Goal: Task Accomplishment & Management: Complete application form

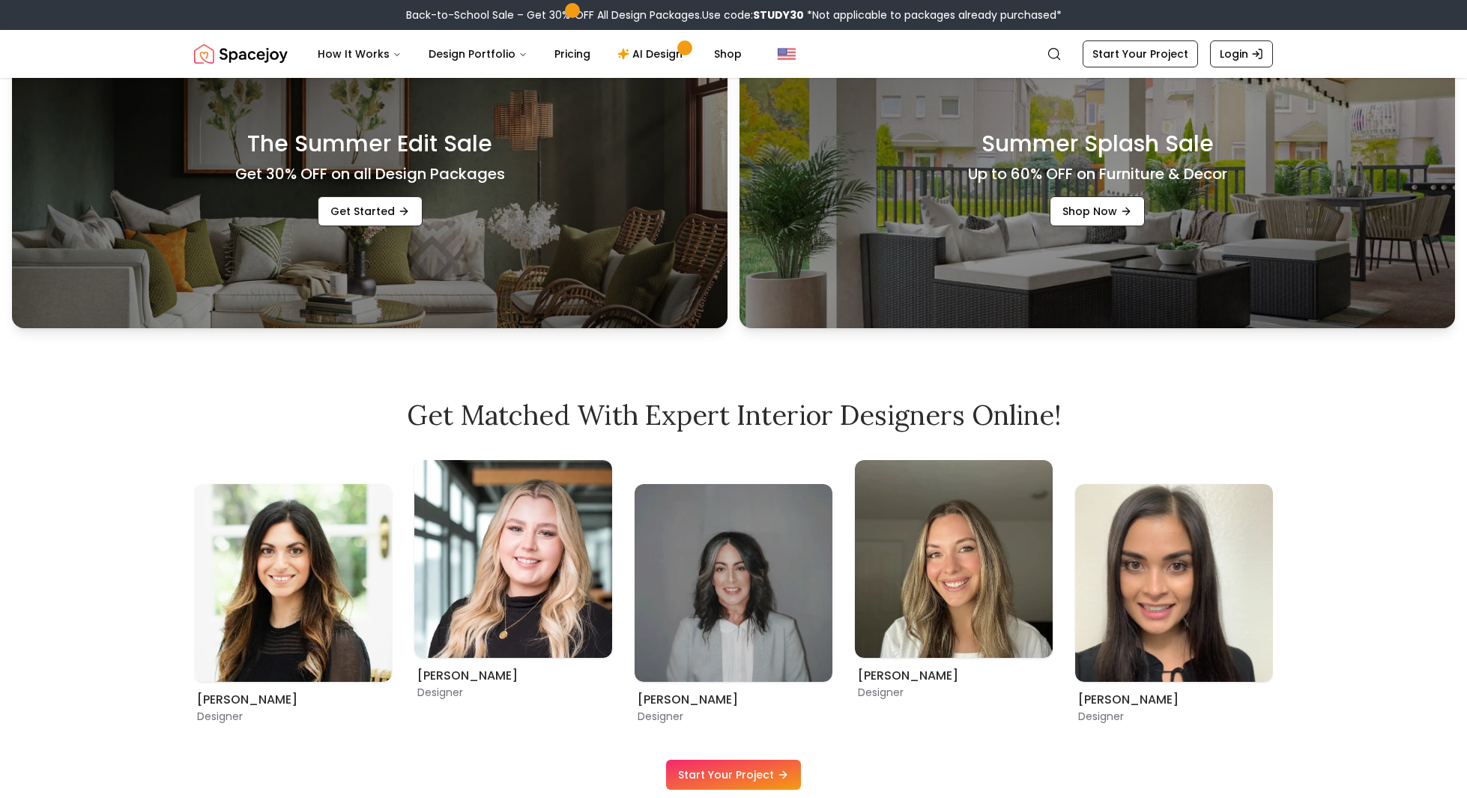
scroll to position [751, 0]
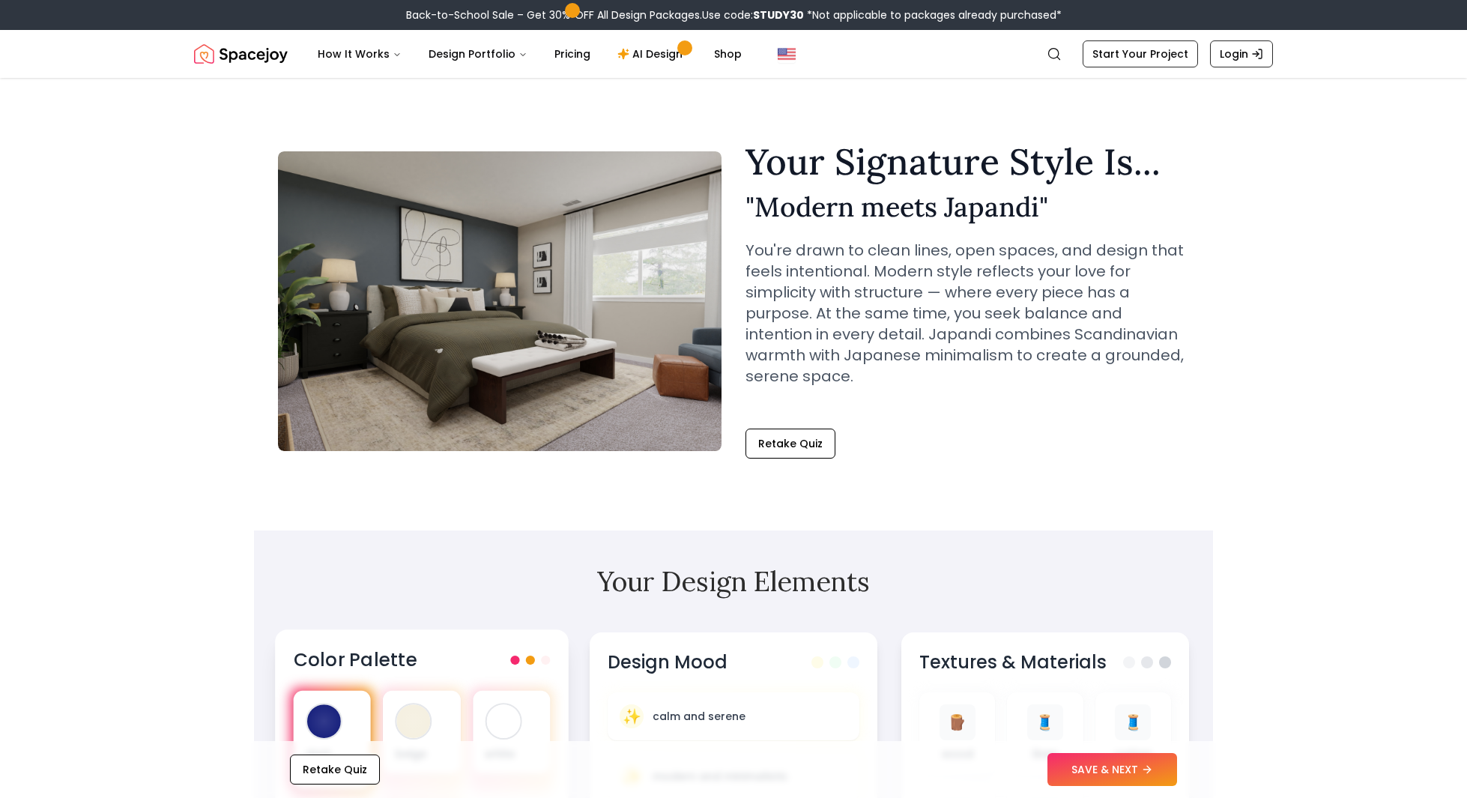
scroll to position [280, 0]
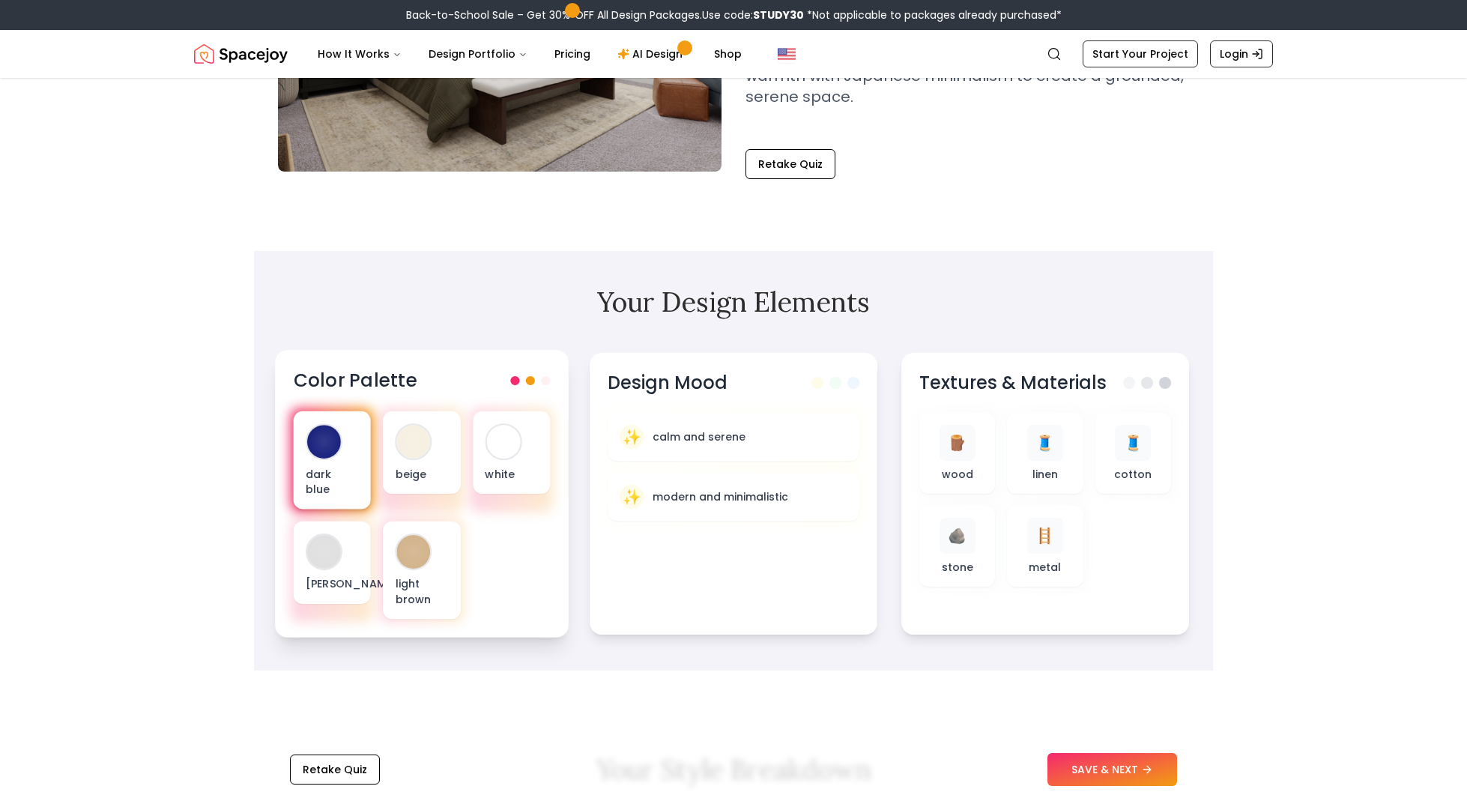
click at [324, 457] on div at bounding box center [324, 442] width 34 height 34
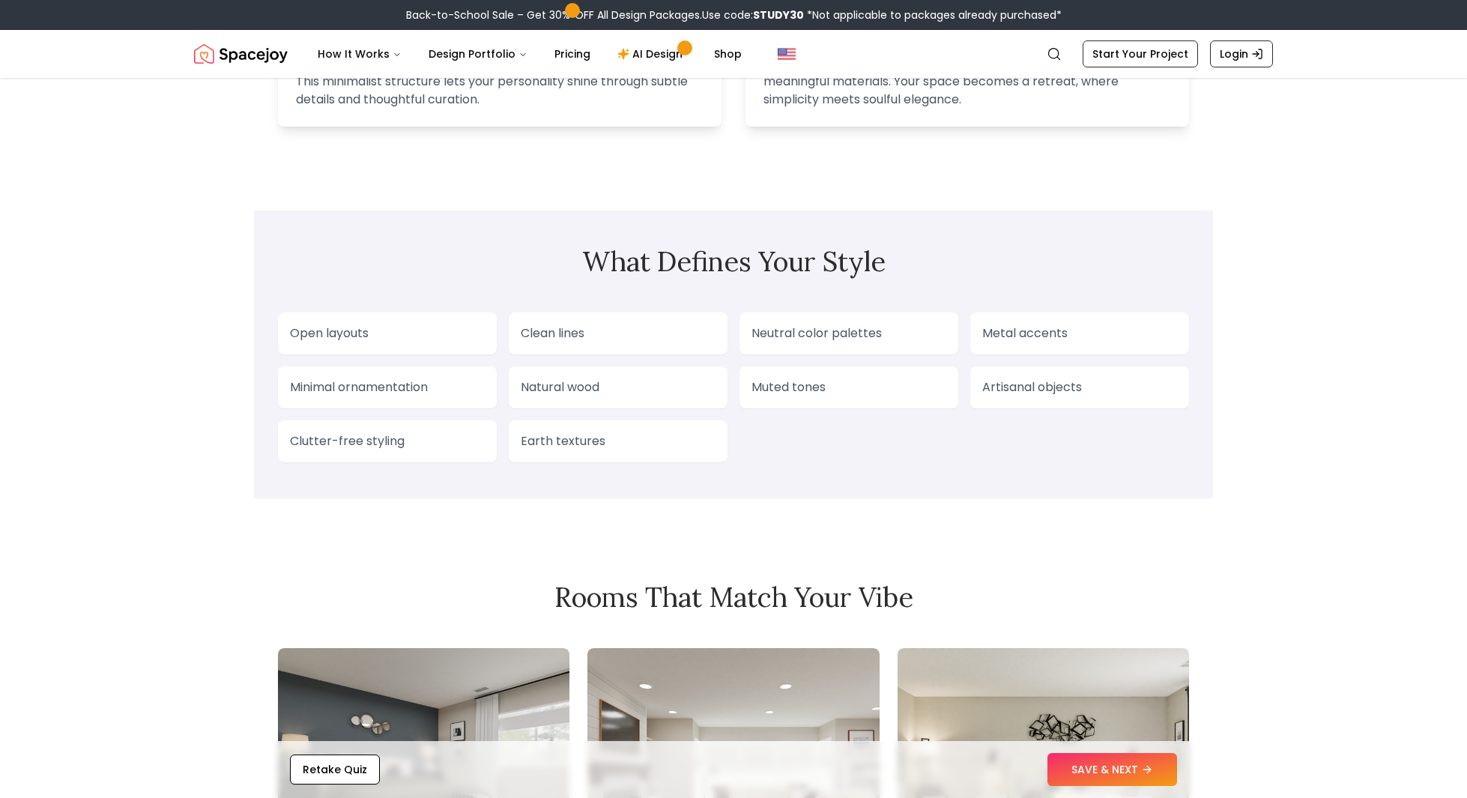
scroll to position [1052, 0]
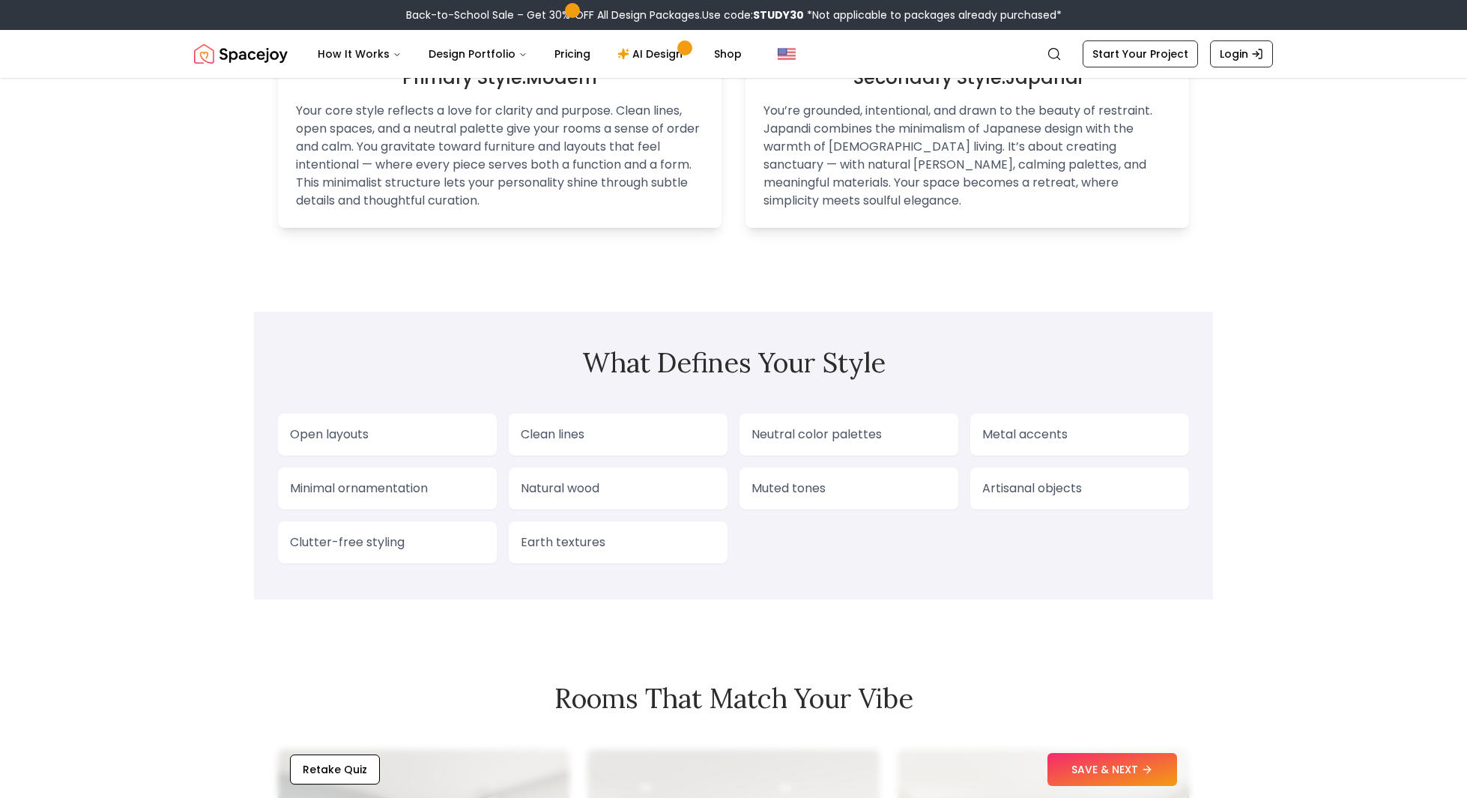
click at [561, 468] on div "Natural wood" at bounding box center [618, 489] width 219 height 42
click at [556, 480] on p "Natural wood" at bounding box center [618, 489] width 195 height 18
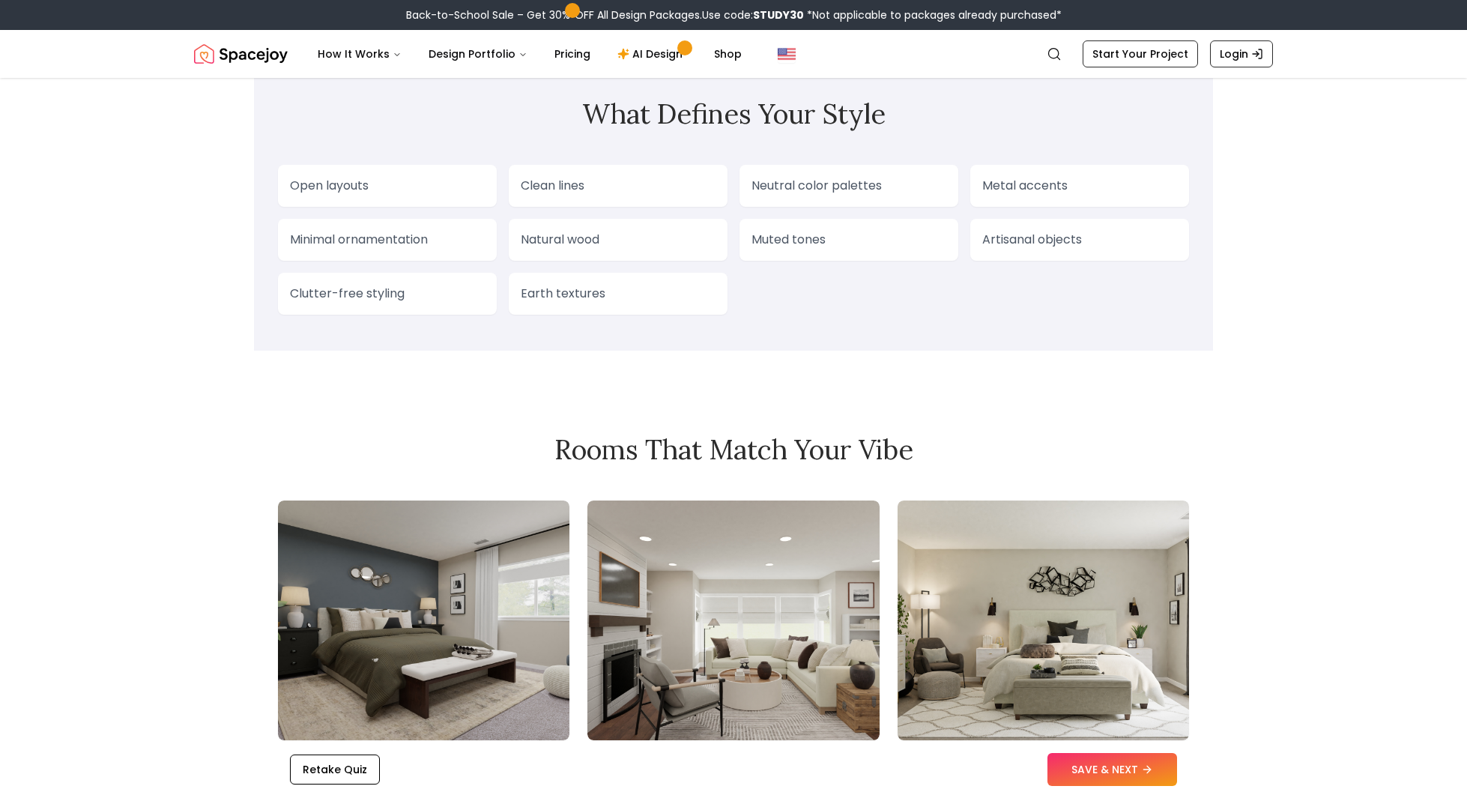
scroll to position [1296, 0]
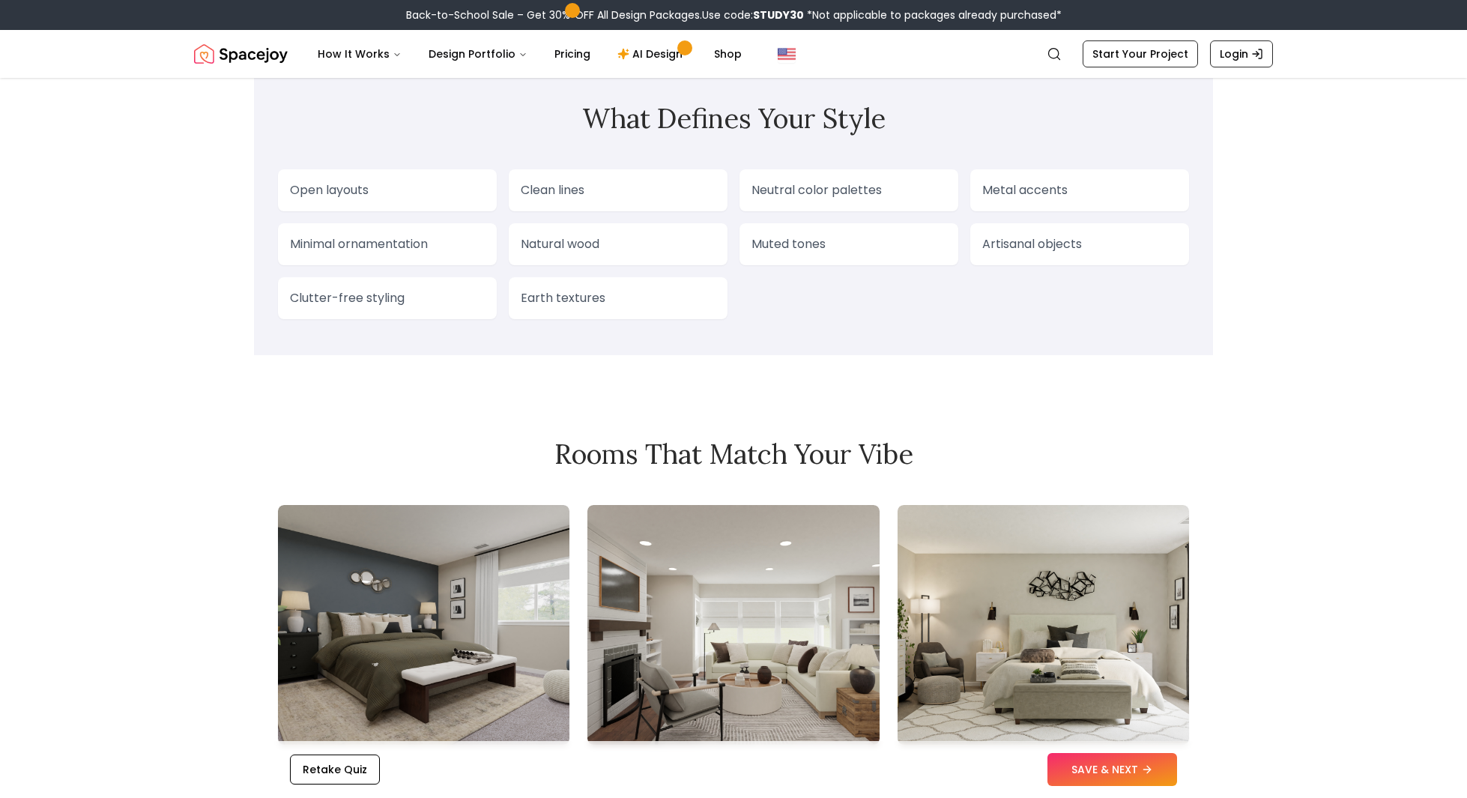
click at [845, 242] on div "Muted tones" at bounding box center [849, 244] width 219 height 42
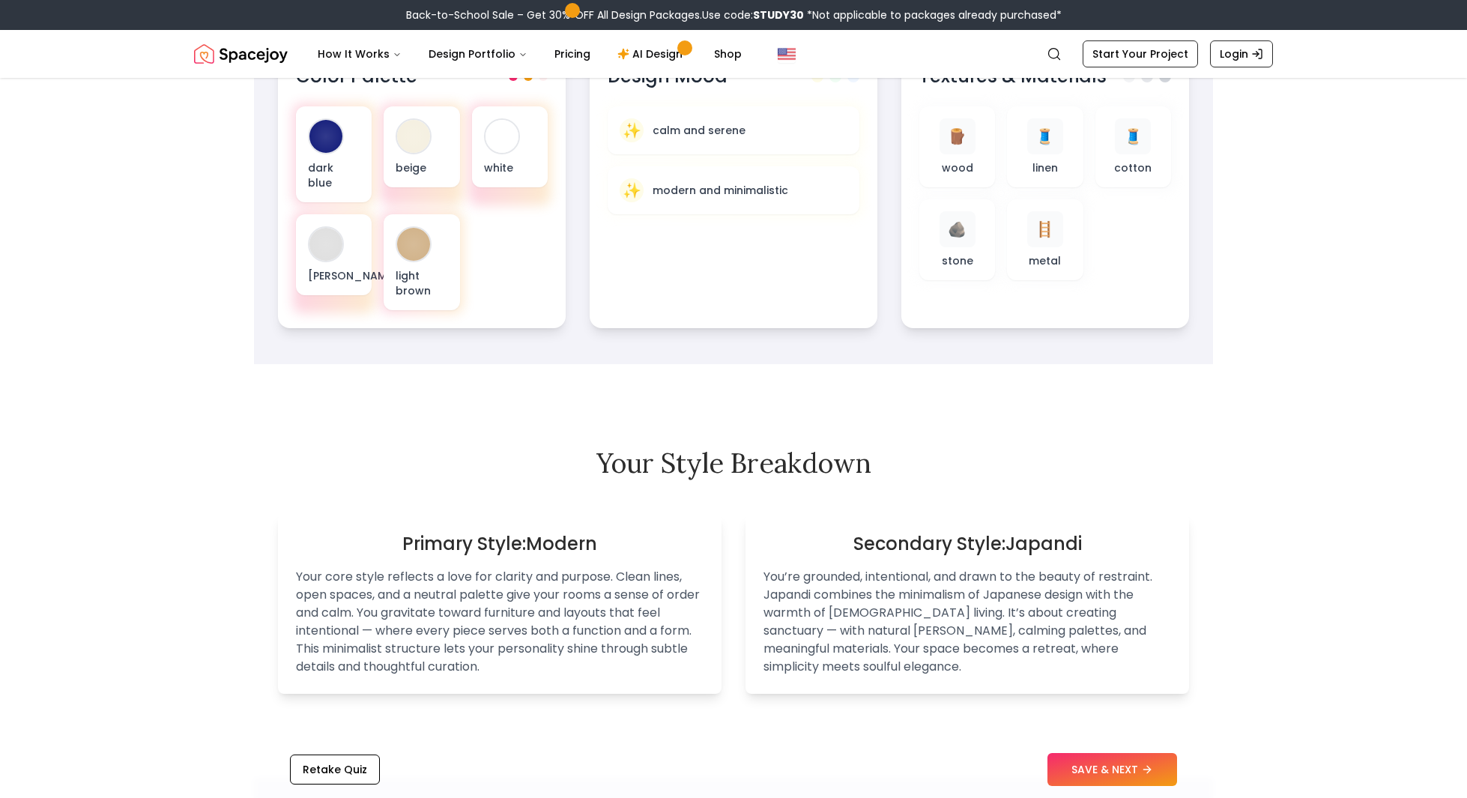
scroll to position [485, 0]
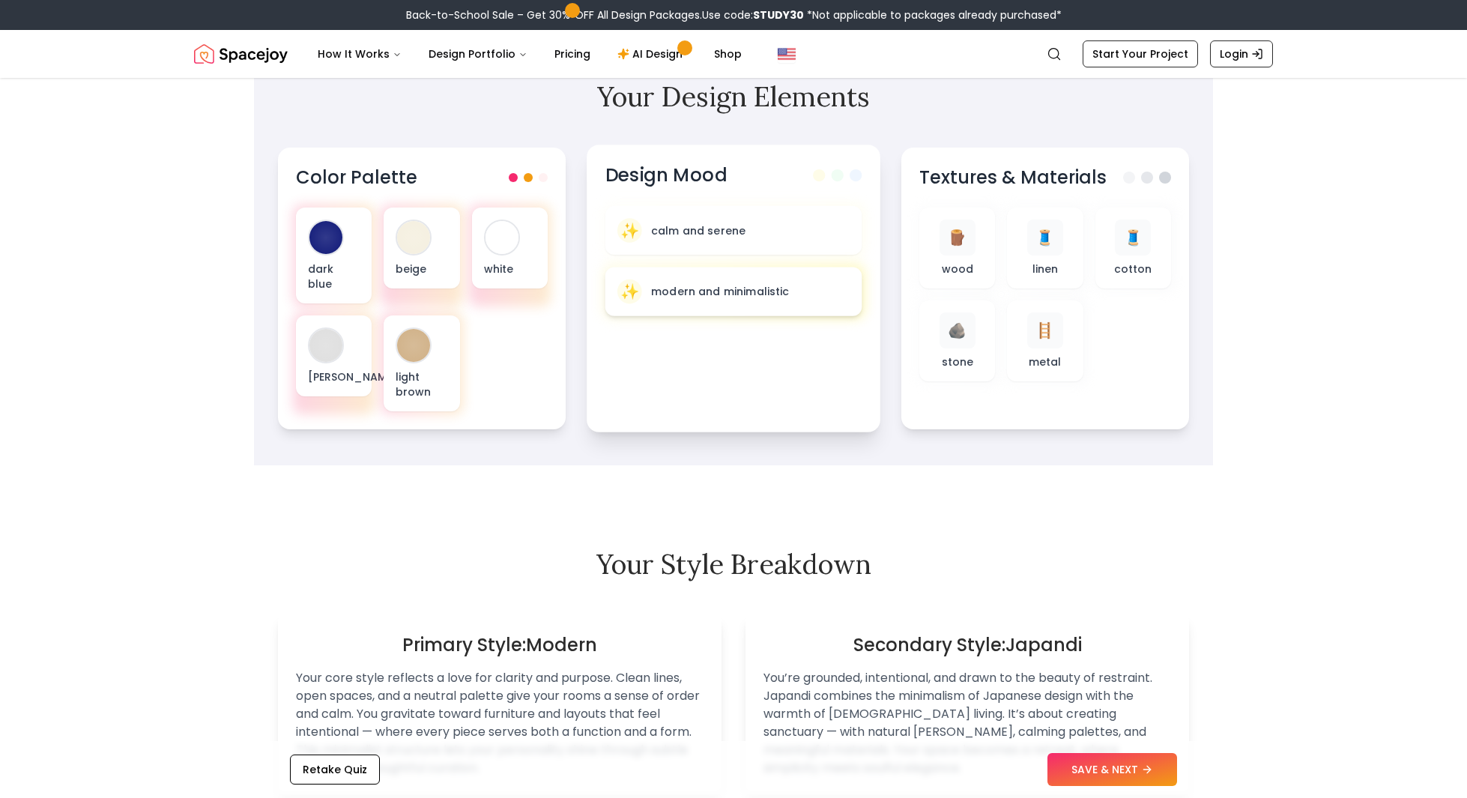
click at [740, 297] on p "modern and minimalistic" at bounding box center [720, 291] width 139 height 15
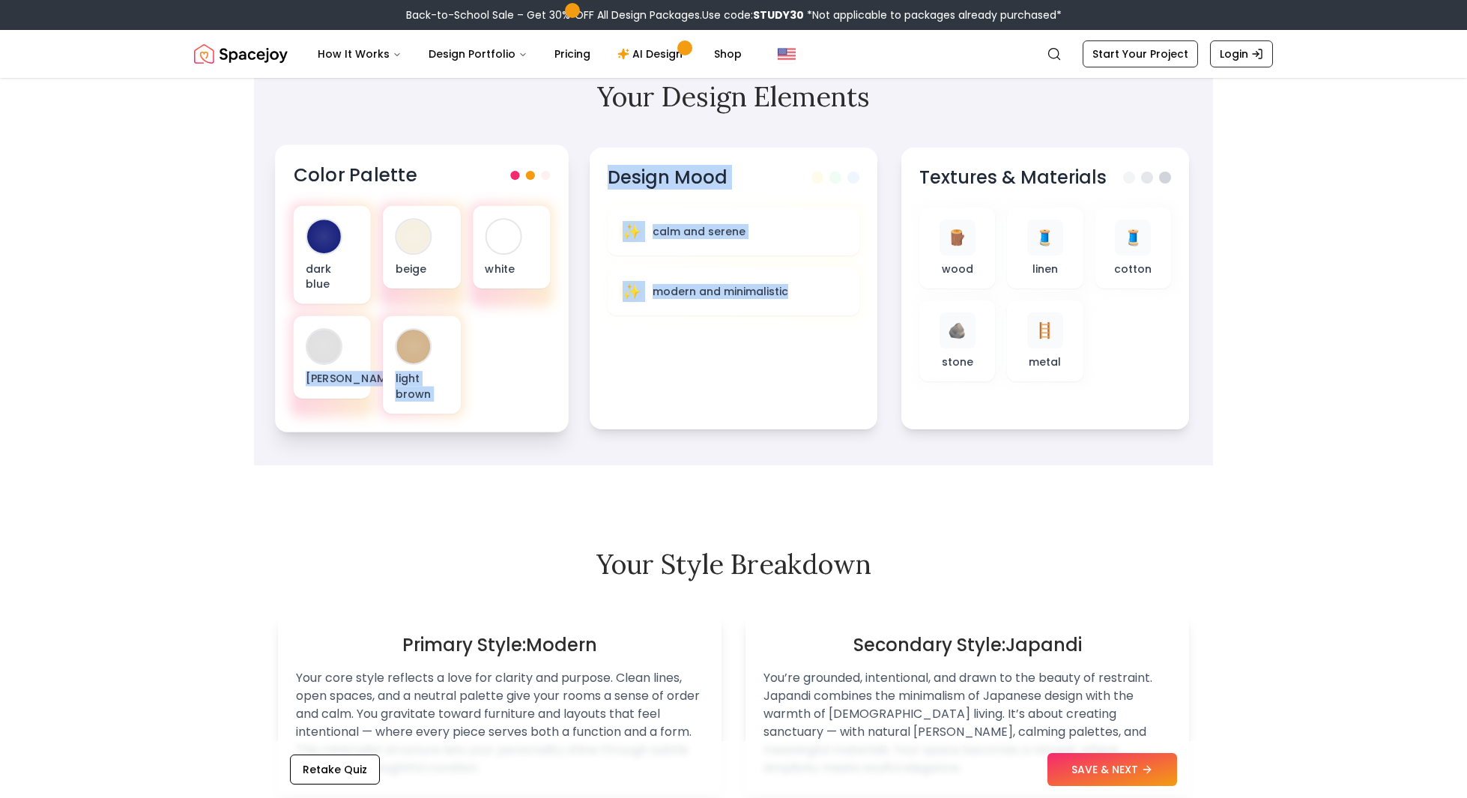
drag, startPoint x: 790, startPoint y: 287, endPoint x: 555, endPoint y: 289, distance: 234.6
click at [556, 289] on div "Color Palette dark blue beige white olive green light brown Design Mood ✨ calm …" at bounding box center [733, 289] width 911 height 282
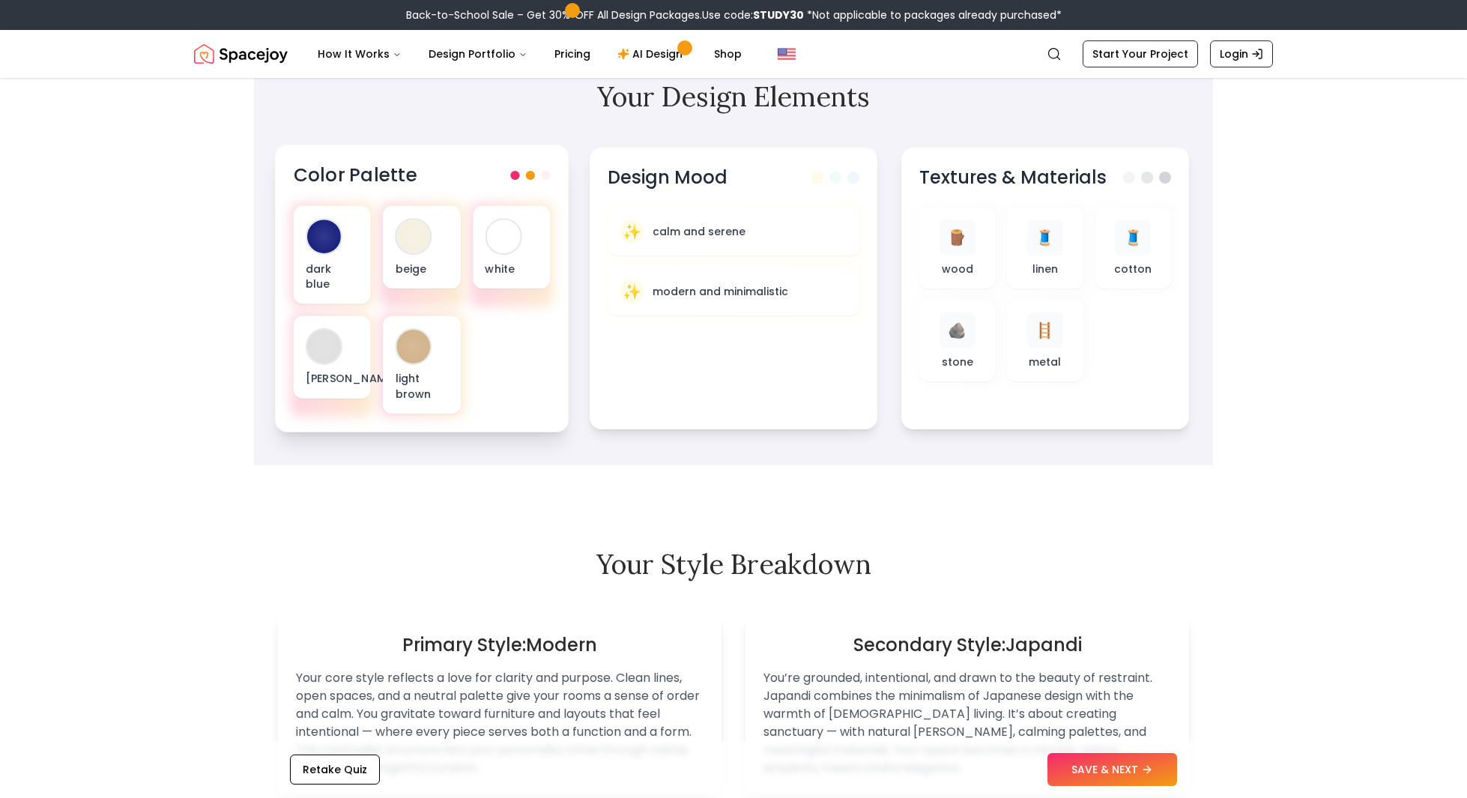
click at [498, 297] on div "dark blue beige white olive green light brown" at bounding box center [422, 310] width 257 height 208
click at [442, 316] on div "light brown" at bounding box center [421, 365] width 77 height 98
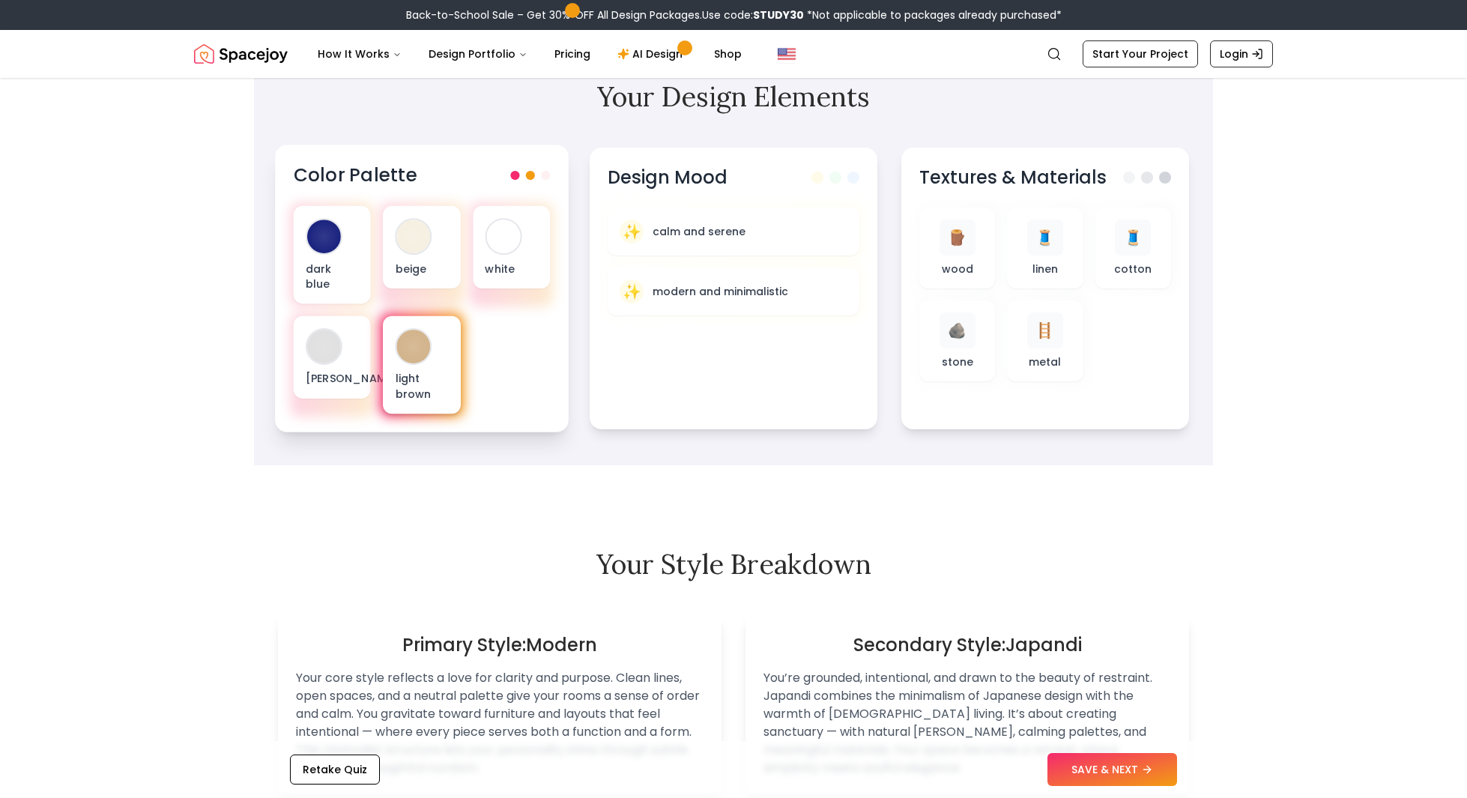
click at [442, 316] on div "light brown" at bounding box center [421, 365] width 77 height 98
click at [1093, 777] on button "SAVE & NEXT" at bounding box center [1113, 769] width 130 height 33
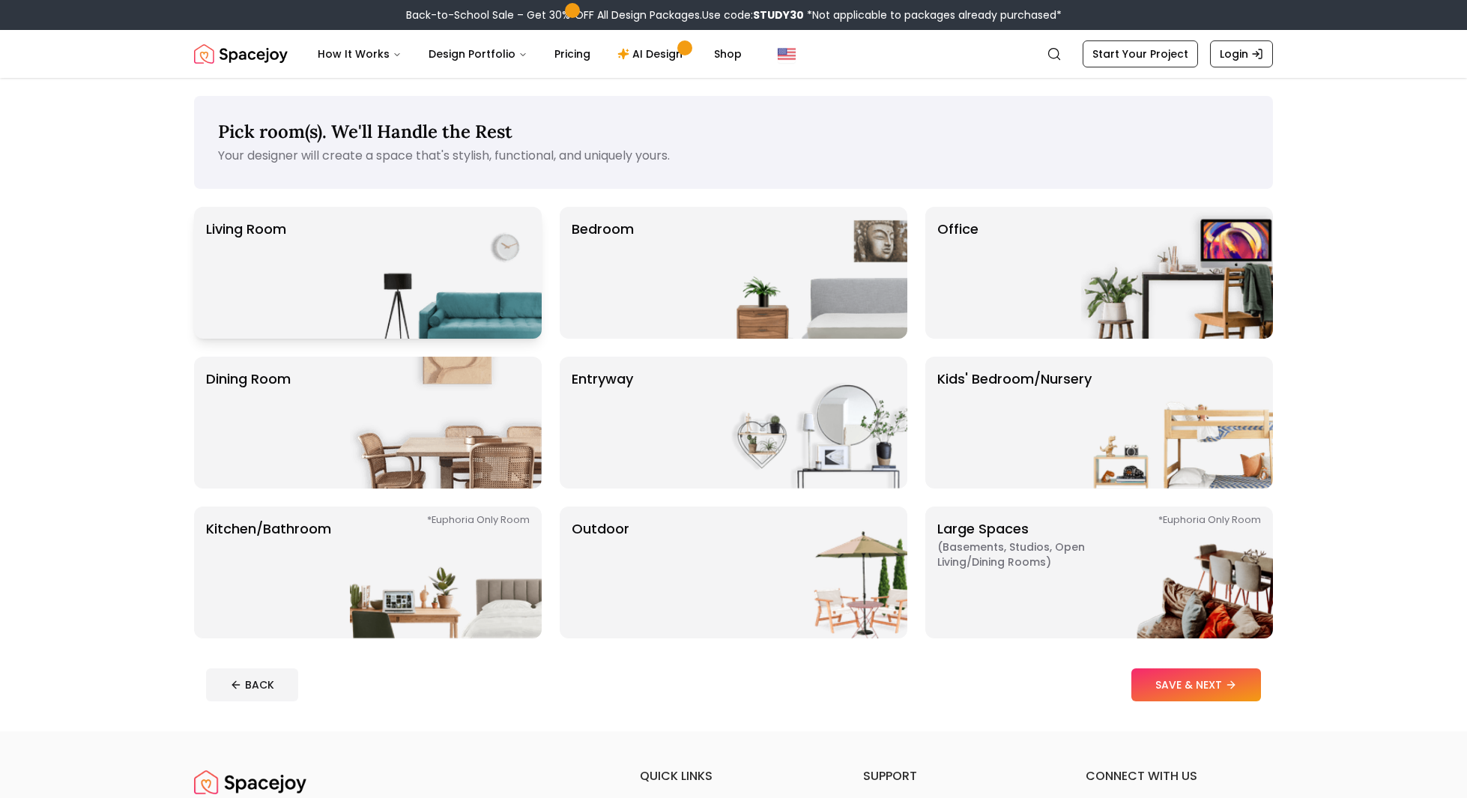
click at [378, 209] on img at bounding box center [446, 273] width 192 height 132
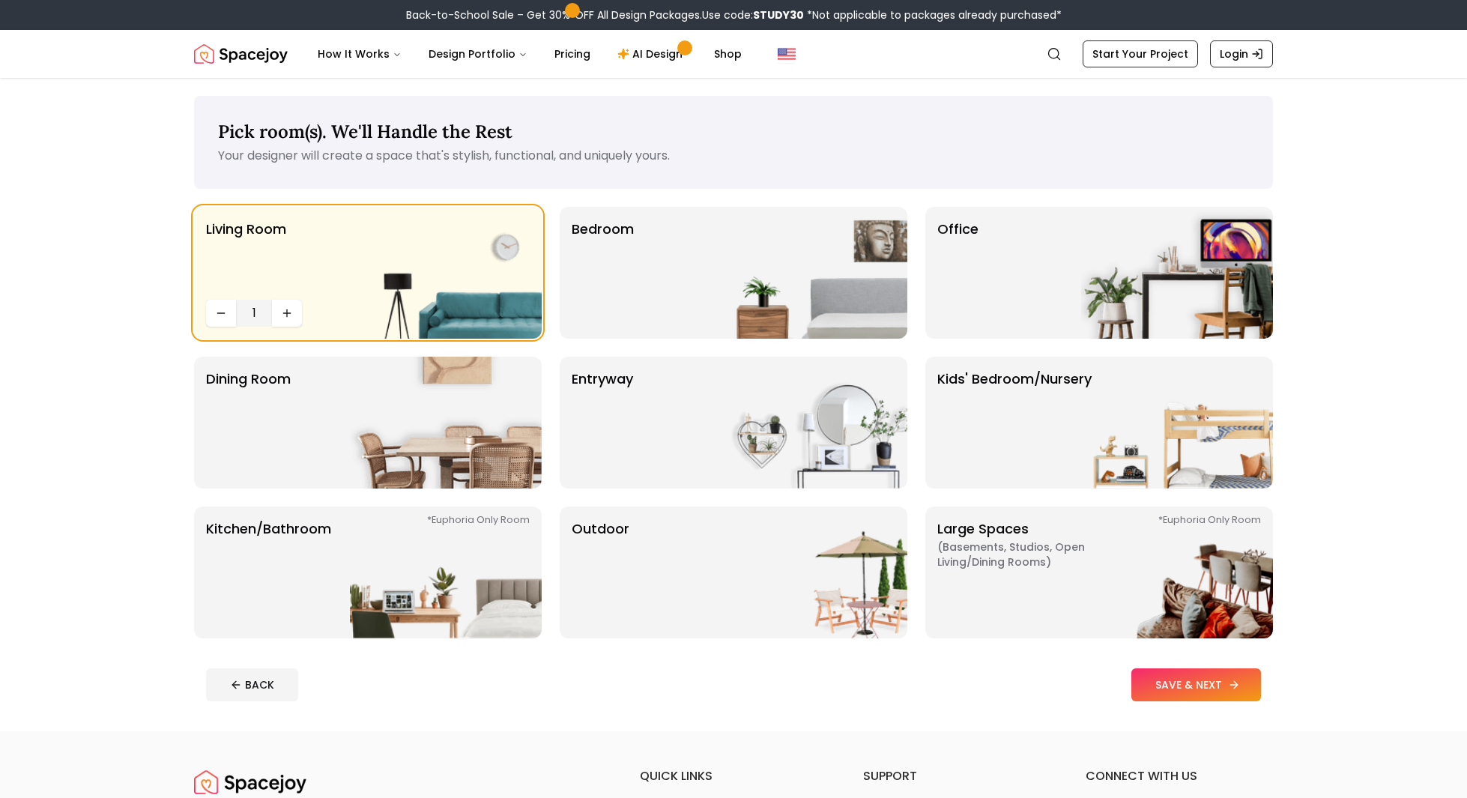
click at [1147, 680] on button "SAVE & NEXT" at bounding box center [1197, 684] width 130 height 33
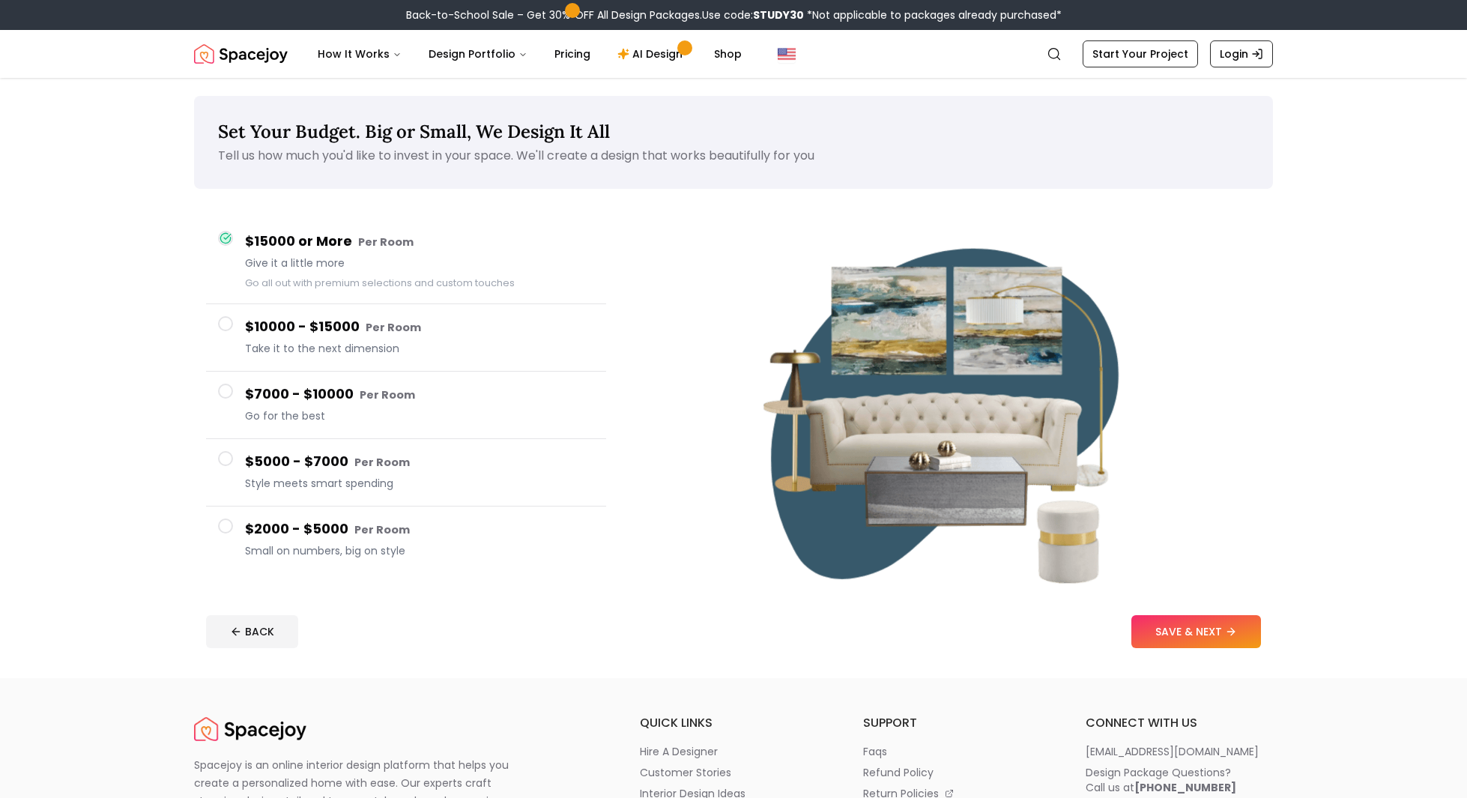
click at [369, 524] on small "Per Room" at bounding box center [381, 529] width 55 height 15
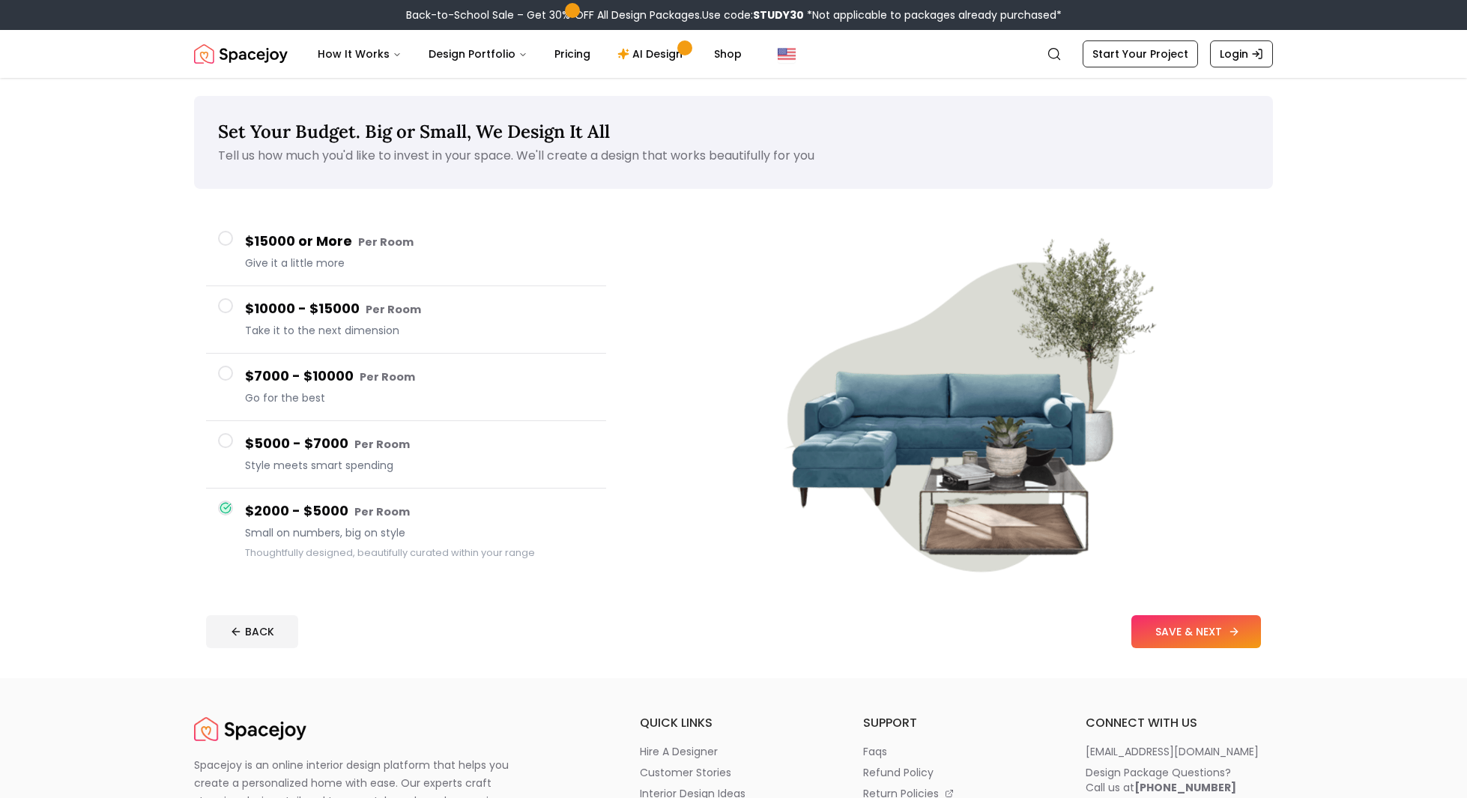
click at [1174, 632] on button "SAVE & NEXT" at bounding box center [1197, 631] width 130 height 33
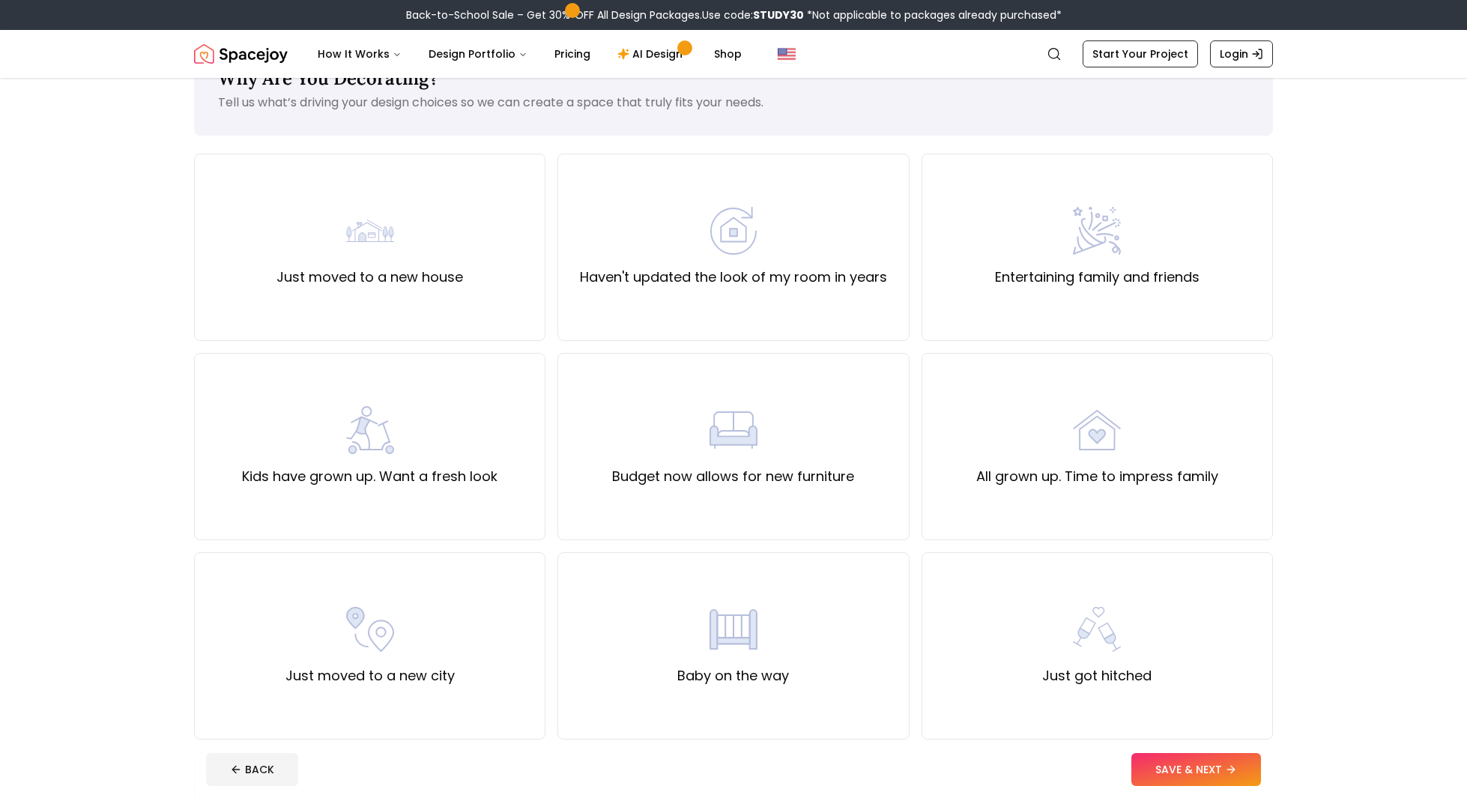
scroll to position [89, 0]
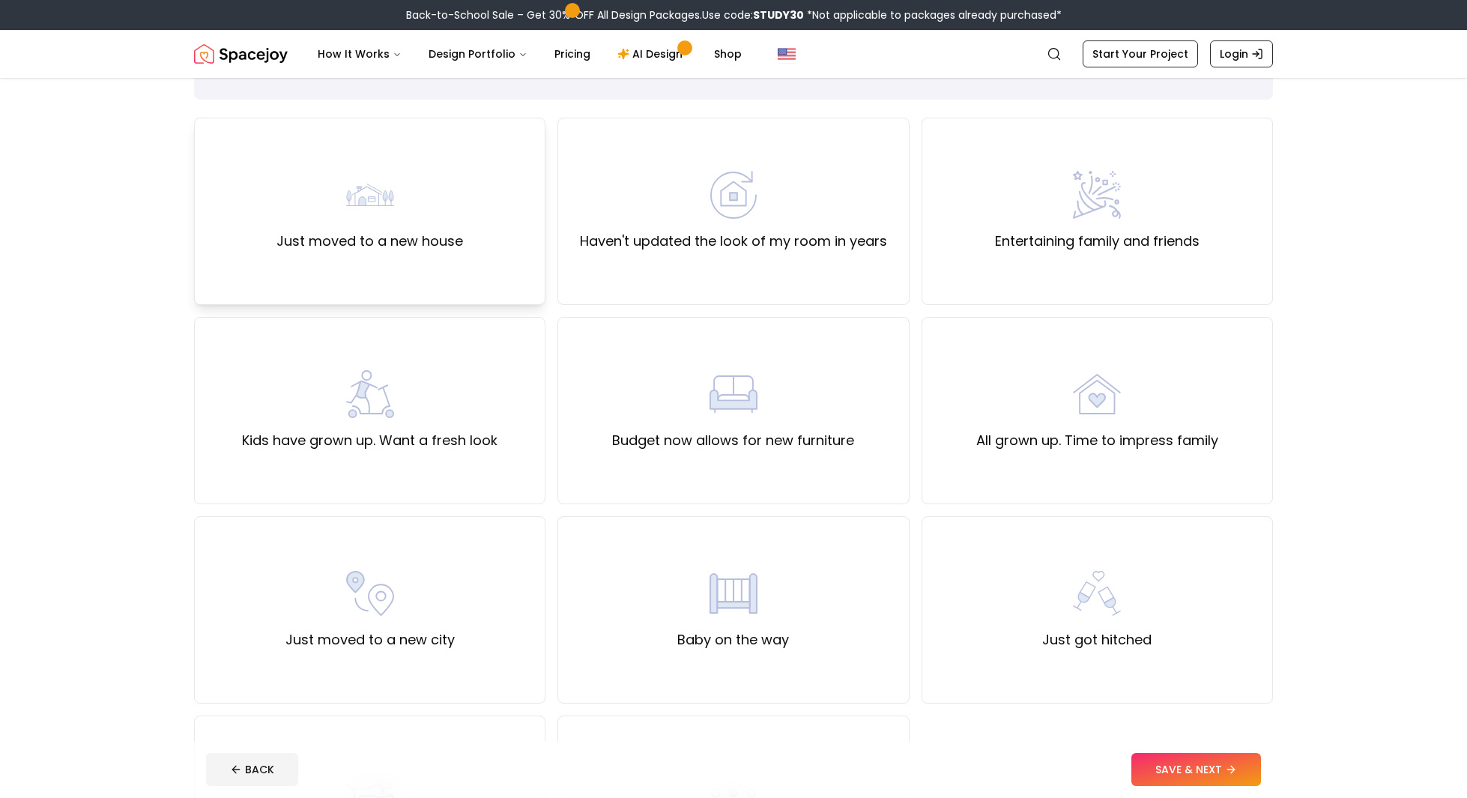
click at [300, 231] on label "Just moved to a new house" at bounding box center [370, 241] width 187 height 21
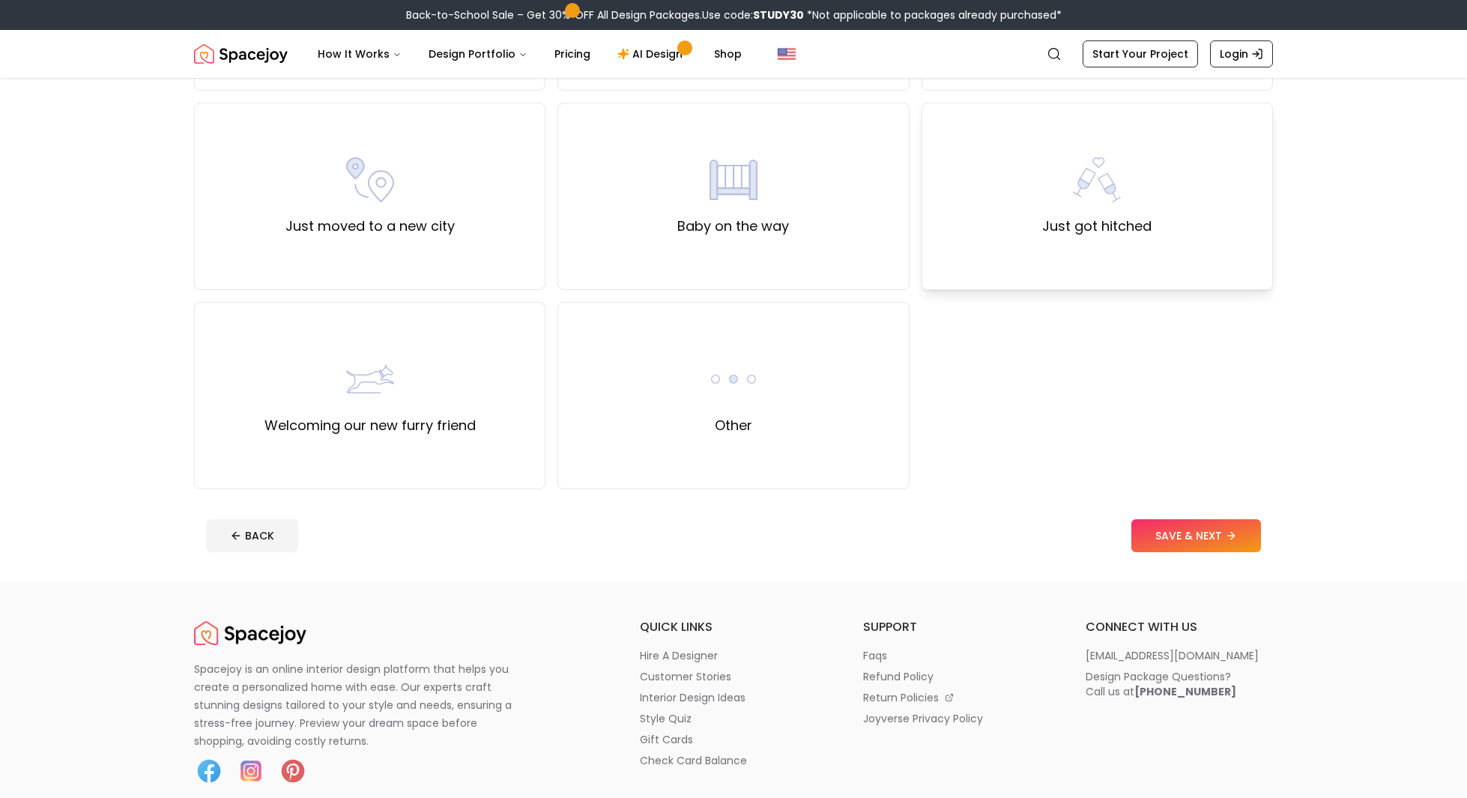
scroll to position [552, 0]
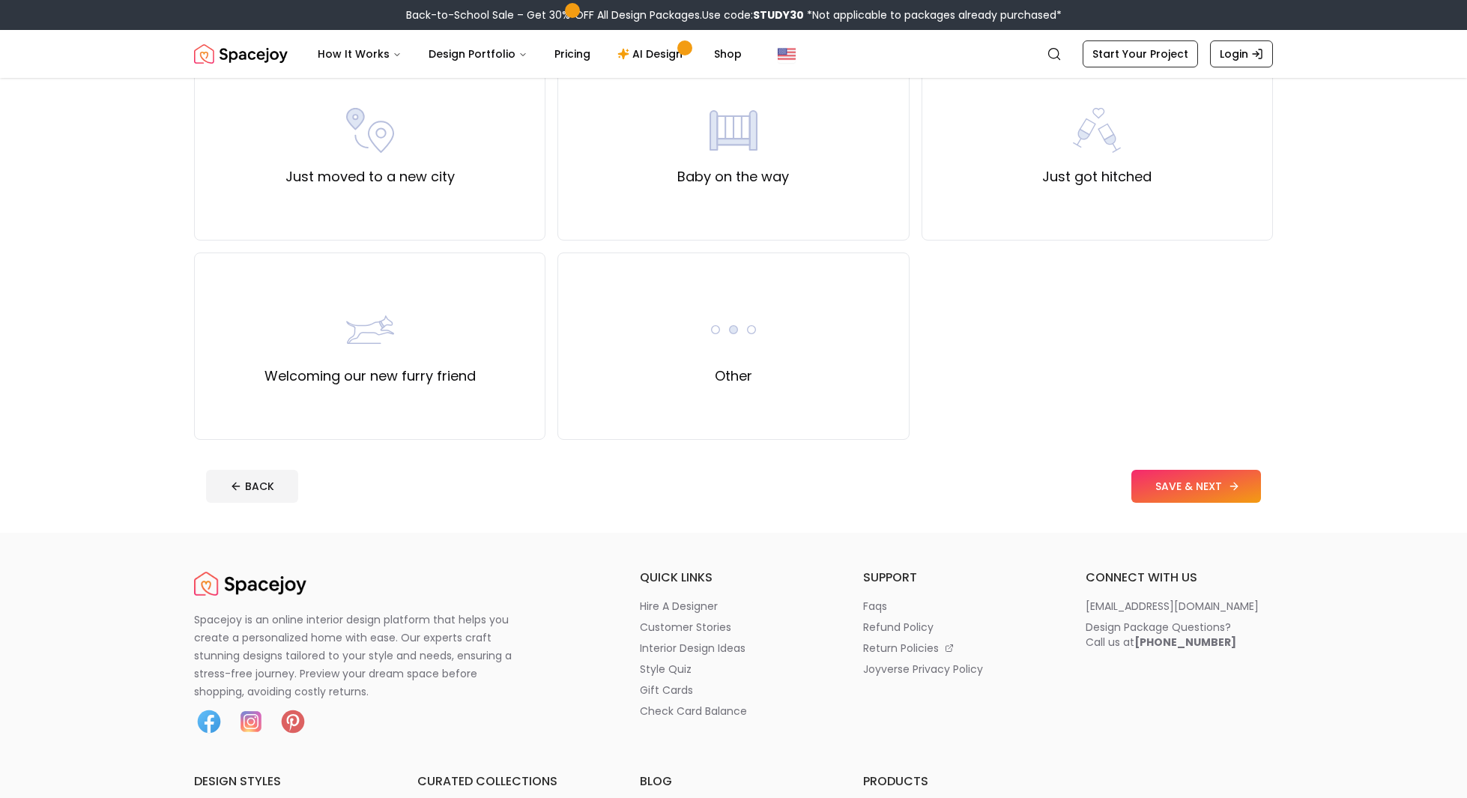
click at [1177, 497] on button "SAVE & NEXT" at bounding box center [1197, 486] width 130 height 33
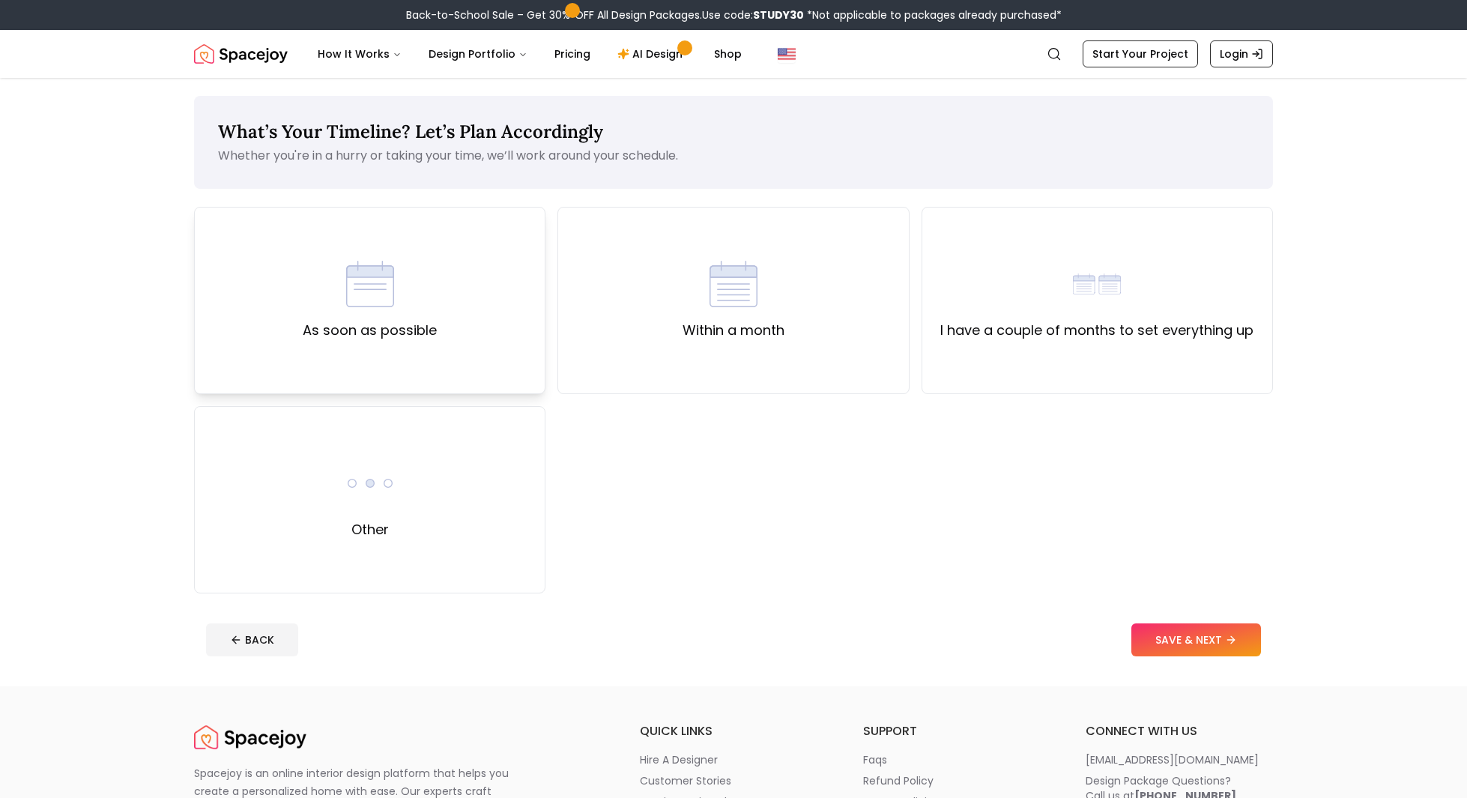
click at [482, 290] on div "As soon as possible" at bounding box center [369, 300] width 351 height 187
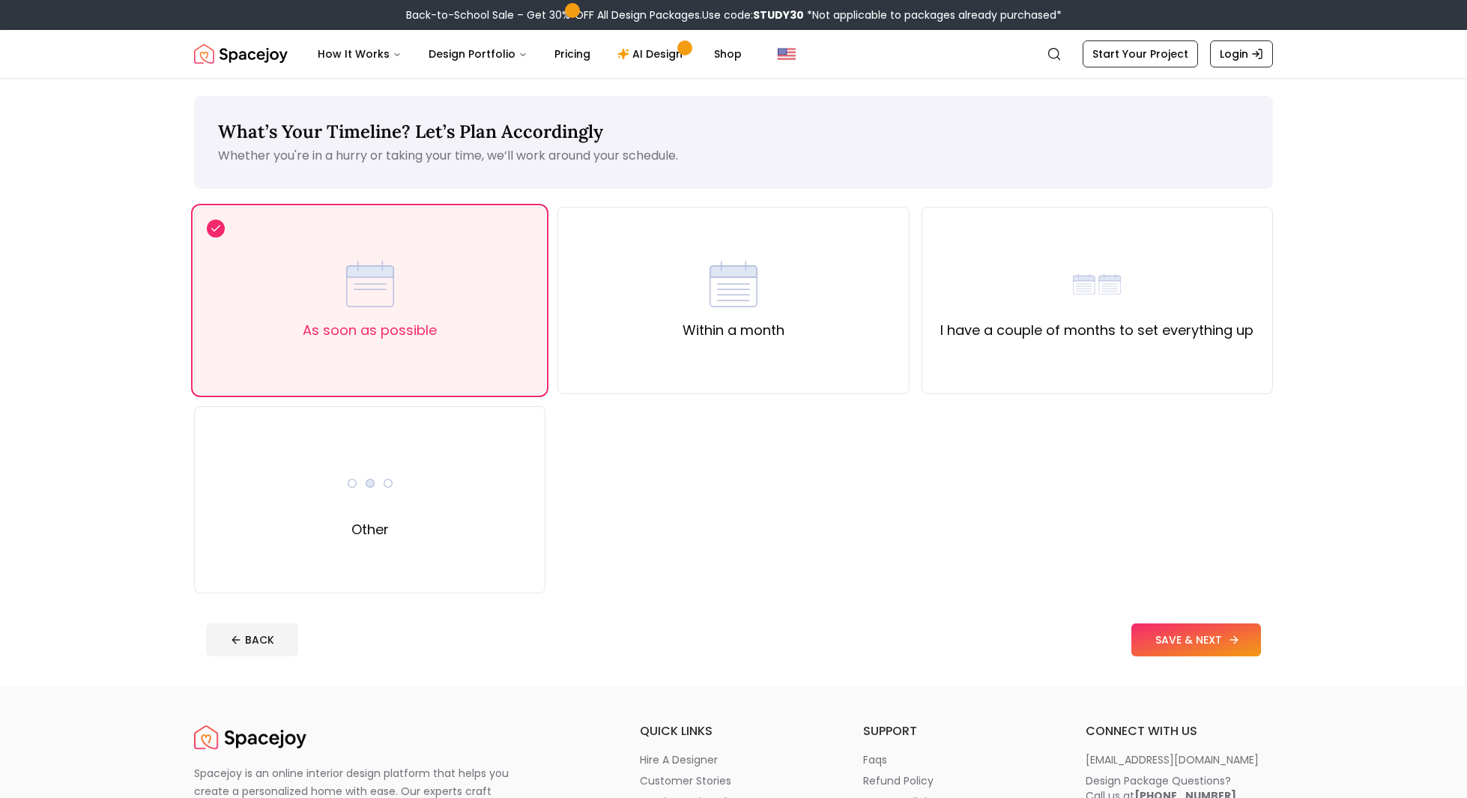
click at [1236, 634] on icon at bounding box center [1234, 640] width 12 height 12
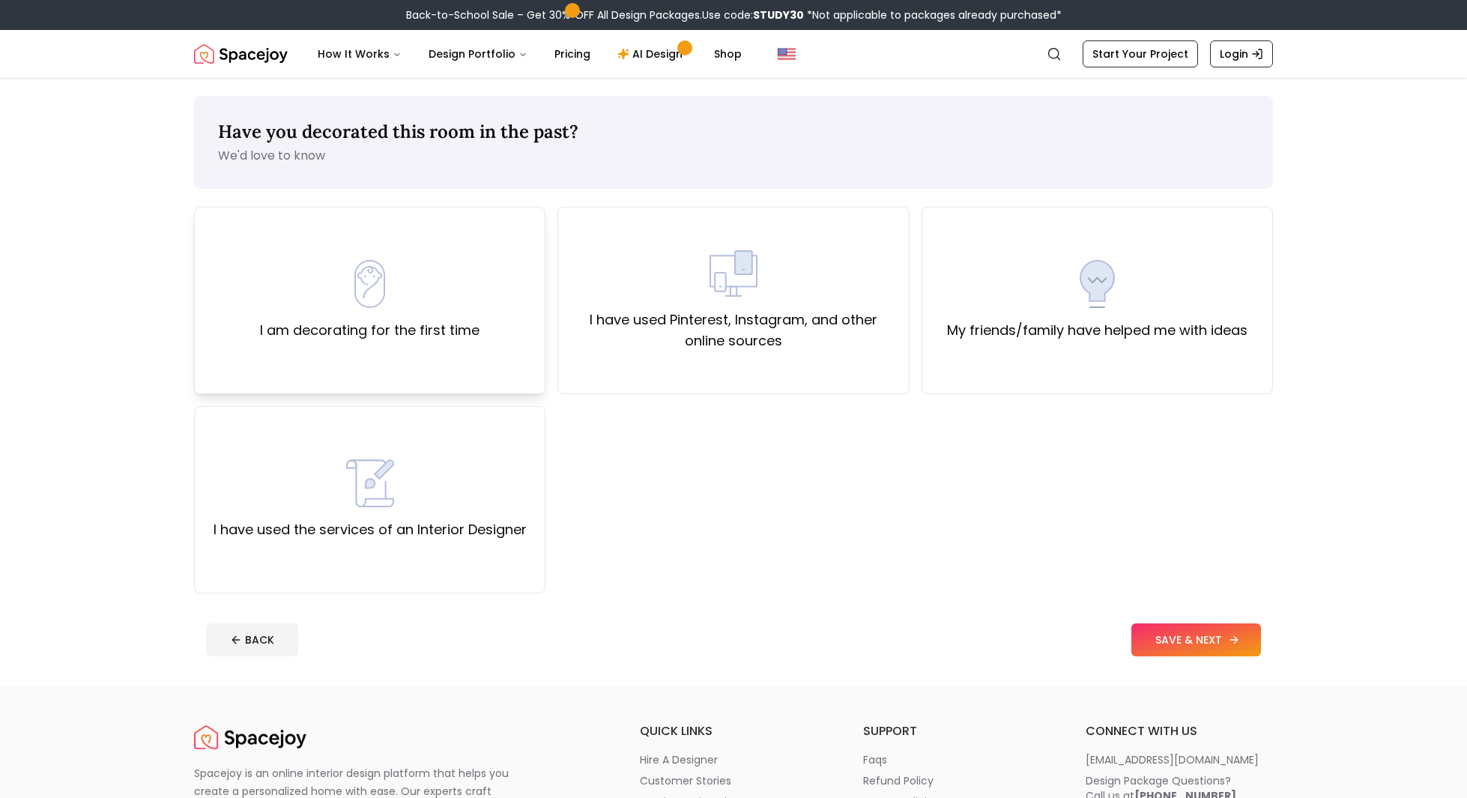
click at [308, 280] on div "I am decorating for the first time" at bounding box center [370, 300] width 220 height 81
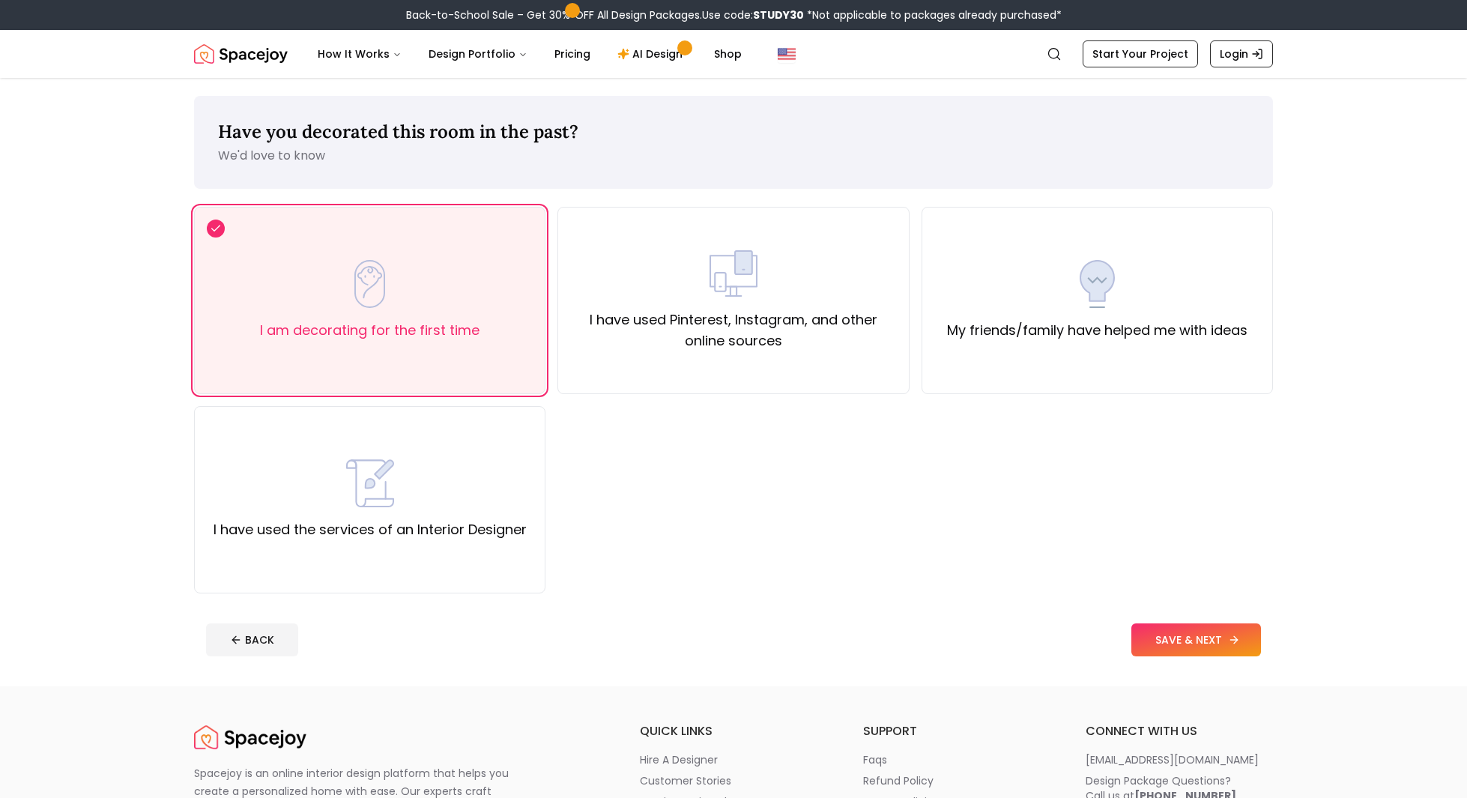
click at [1171, 641] on button "SAVE & NEXT" at bounding box center [1197, 639] width 130 height 33
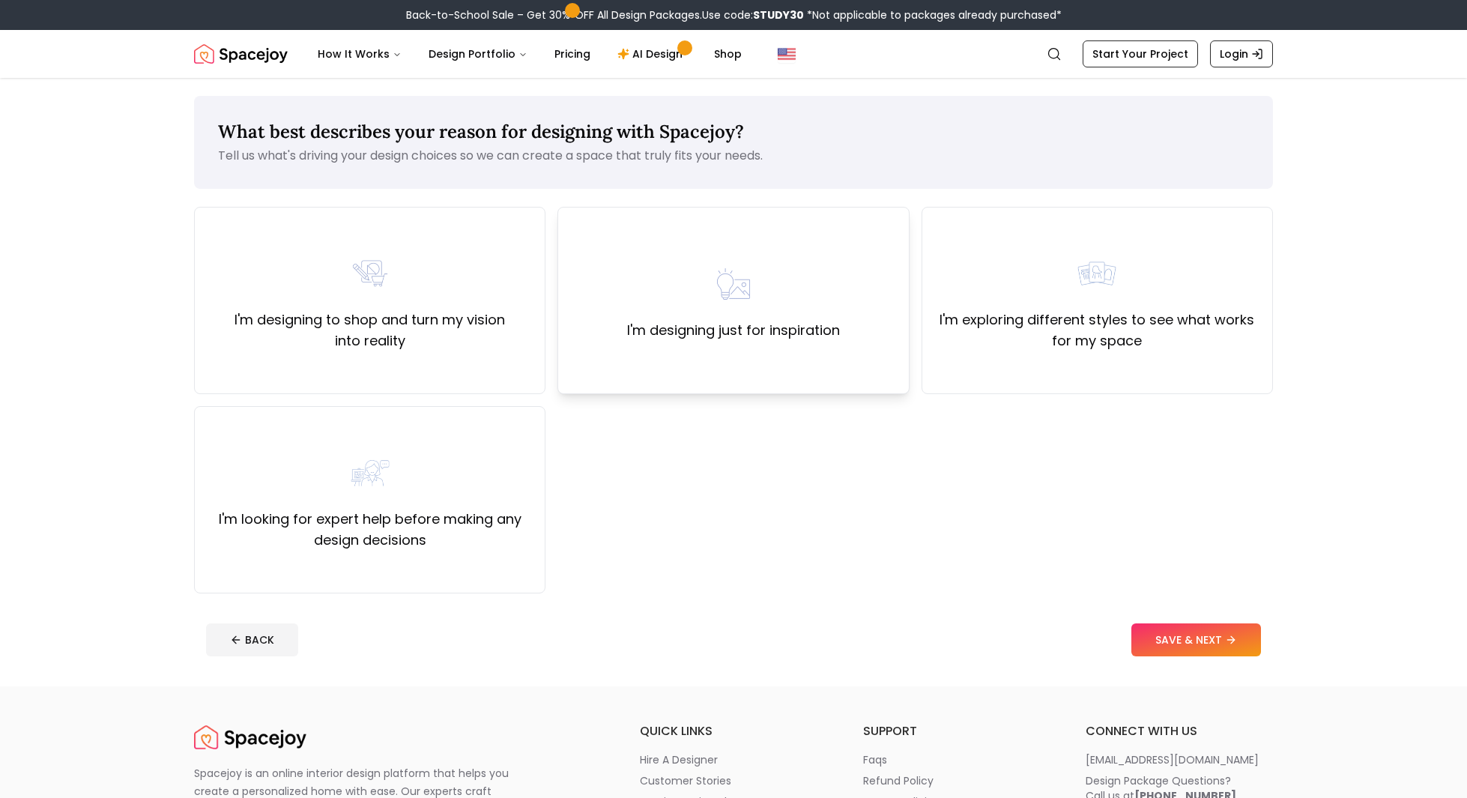
click at [829, 262] on div "I'm designing just for inspiration" at bounding box center [733, 300] width 213 height 81
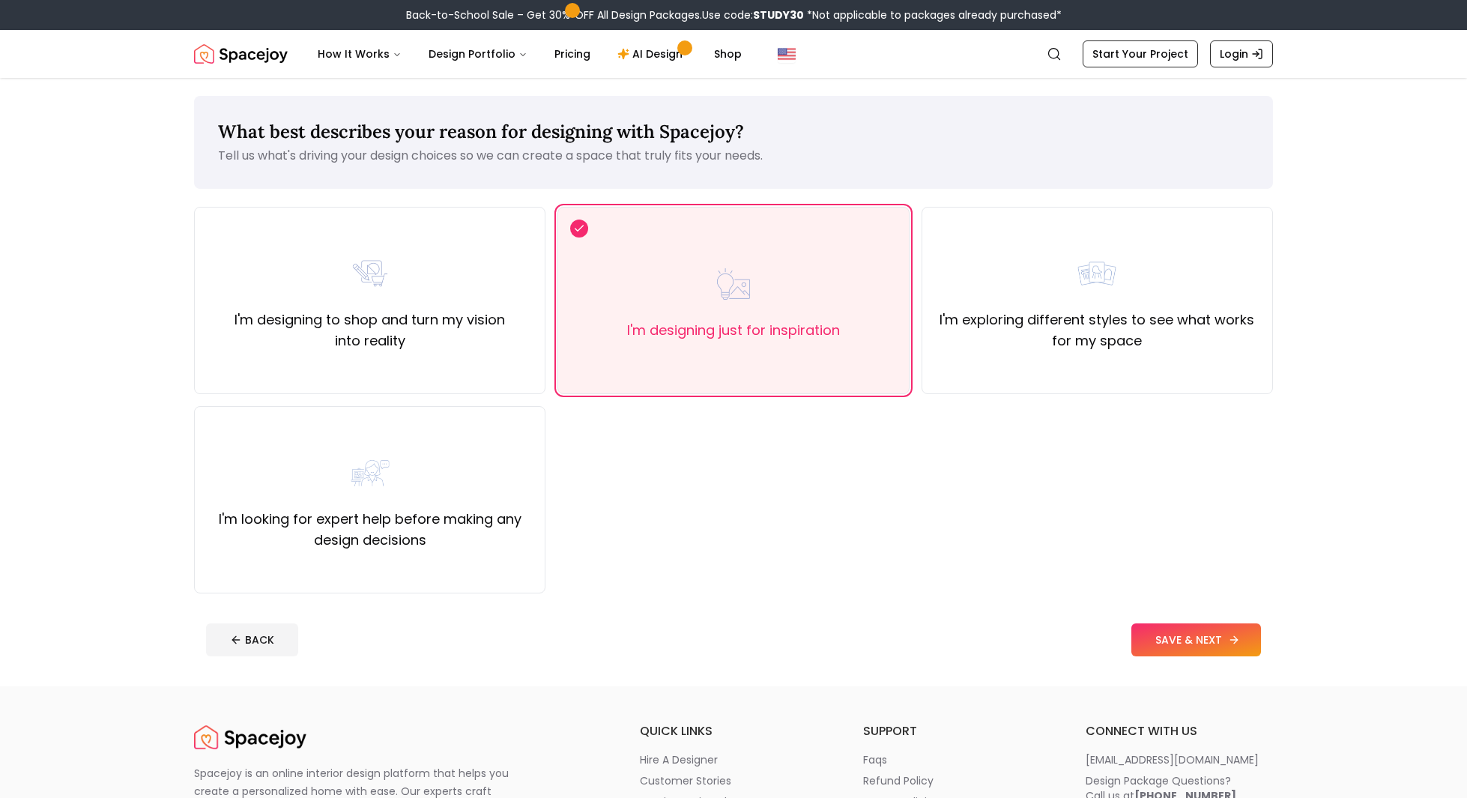
click at [1206, 635] on button "SAVE & NEXT" at bounding box center [1197, 639] width 130 height 33
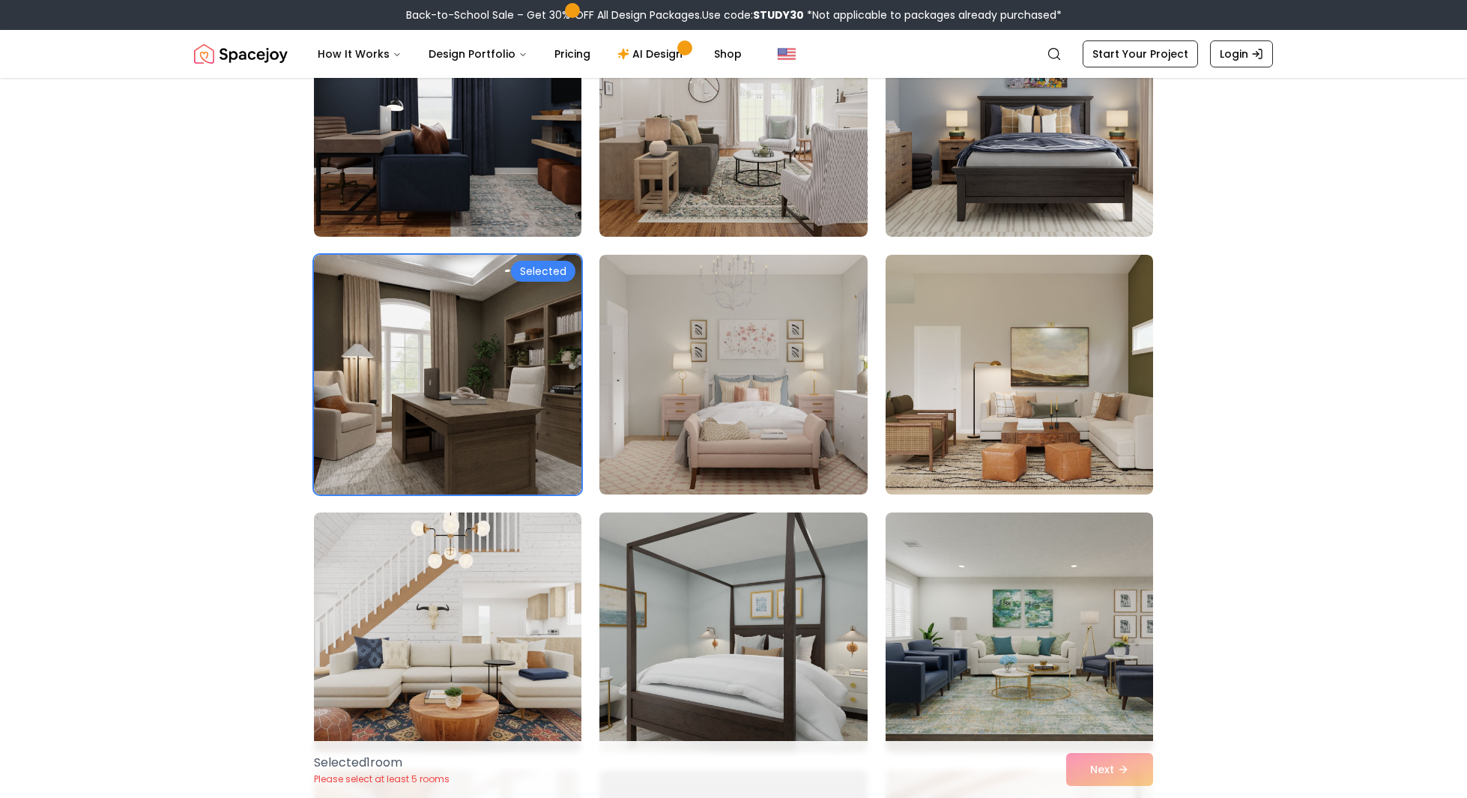
scroll to position [235, 0]
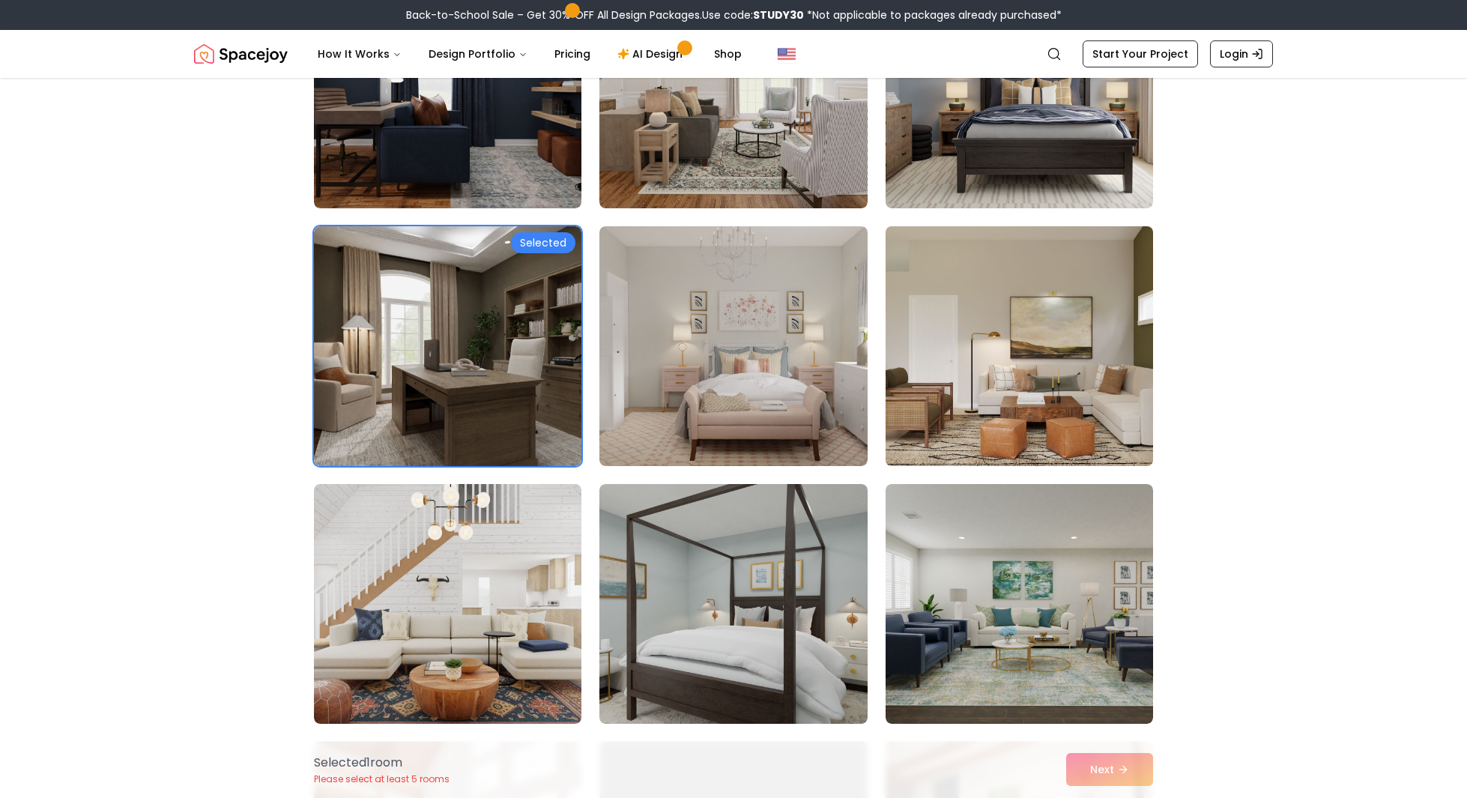
click at [1079, 421] on img at bounding box center [1019, 346] width 281 height 252
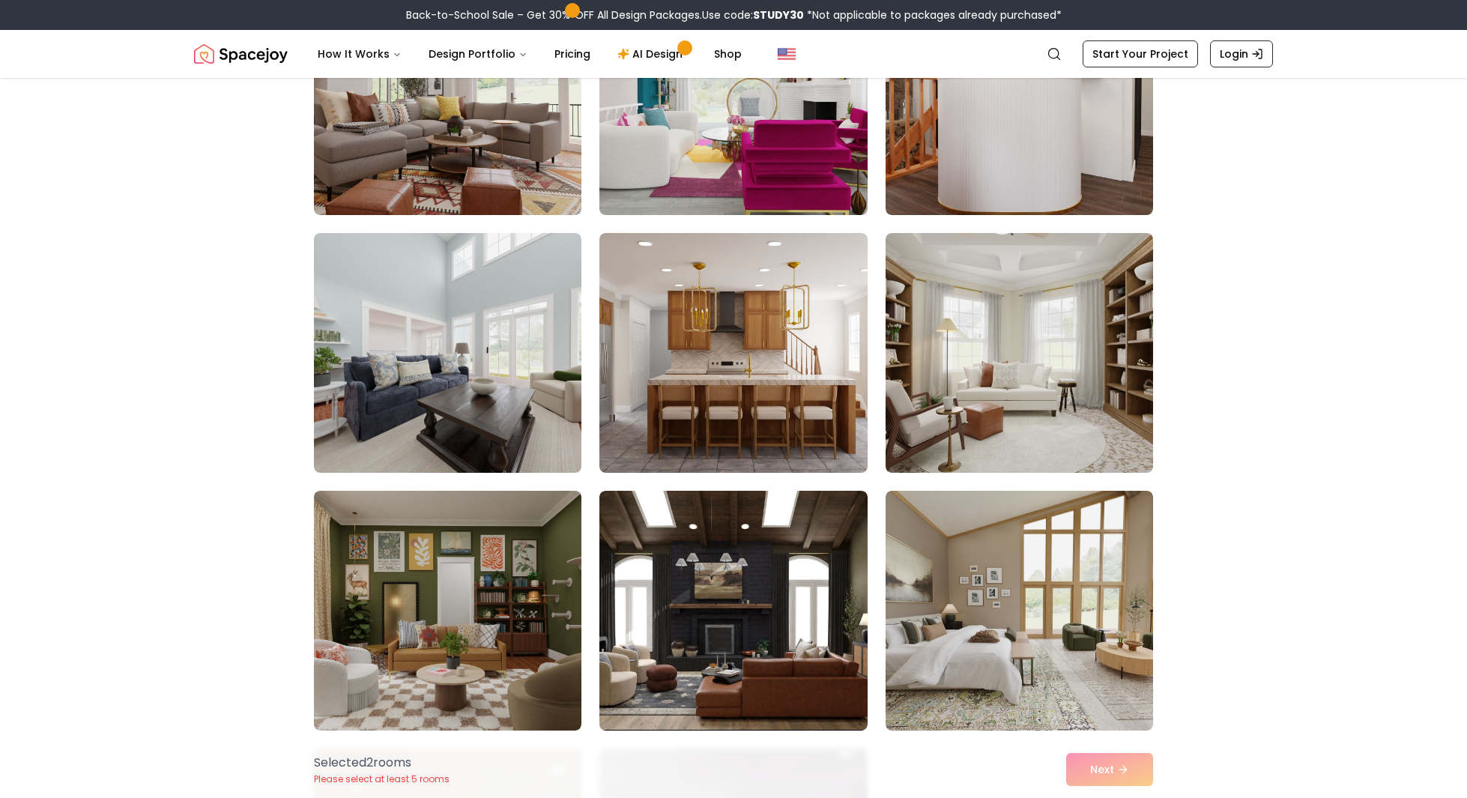
scroll to position [1093, 0]
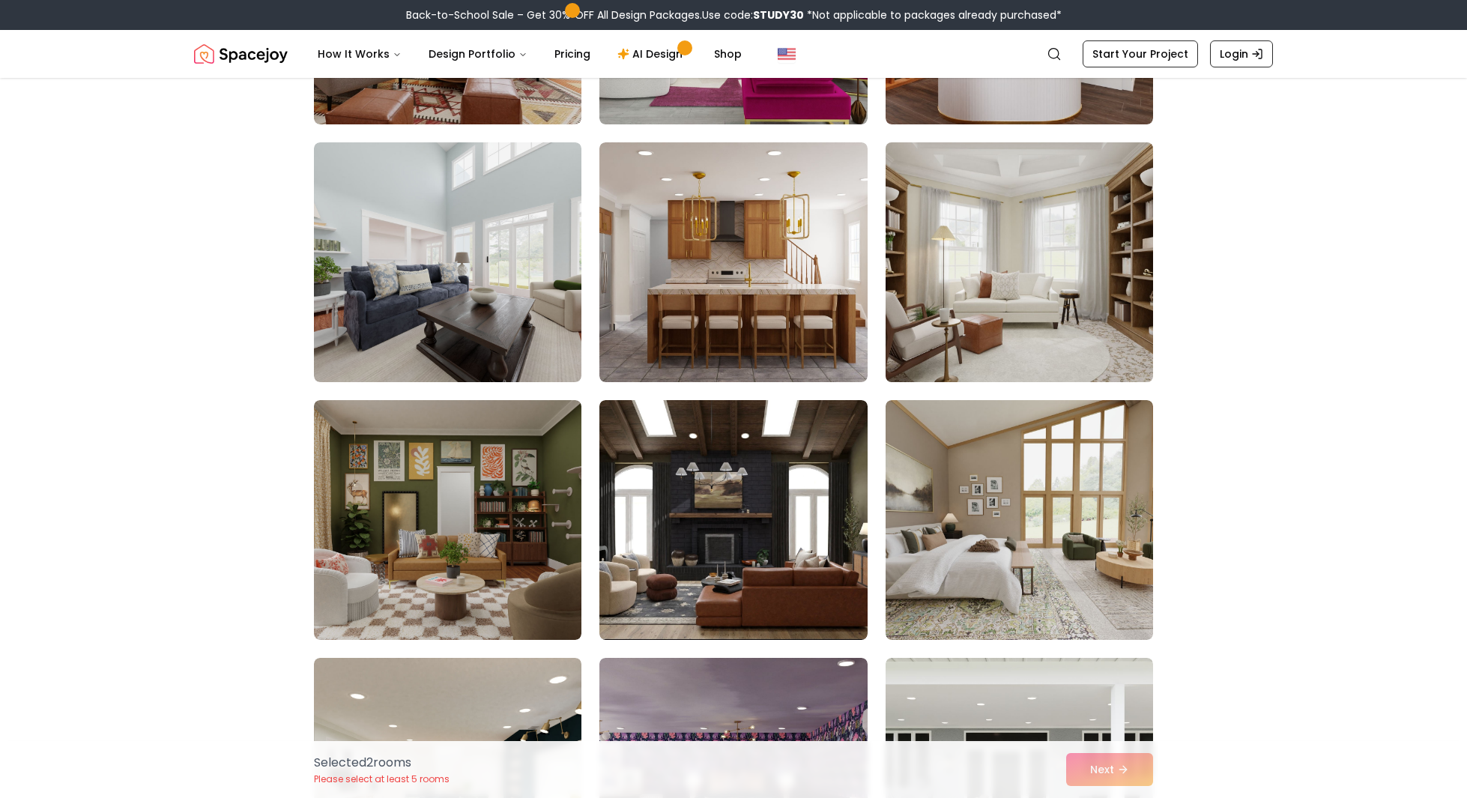
click at [1079, 342] on img at bounding box center [1019, 262] width 281 height 252
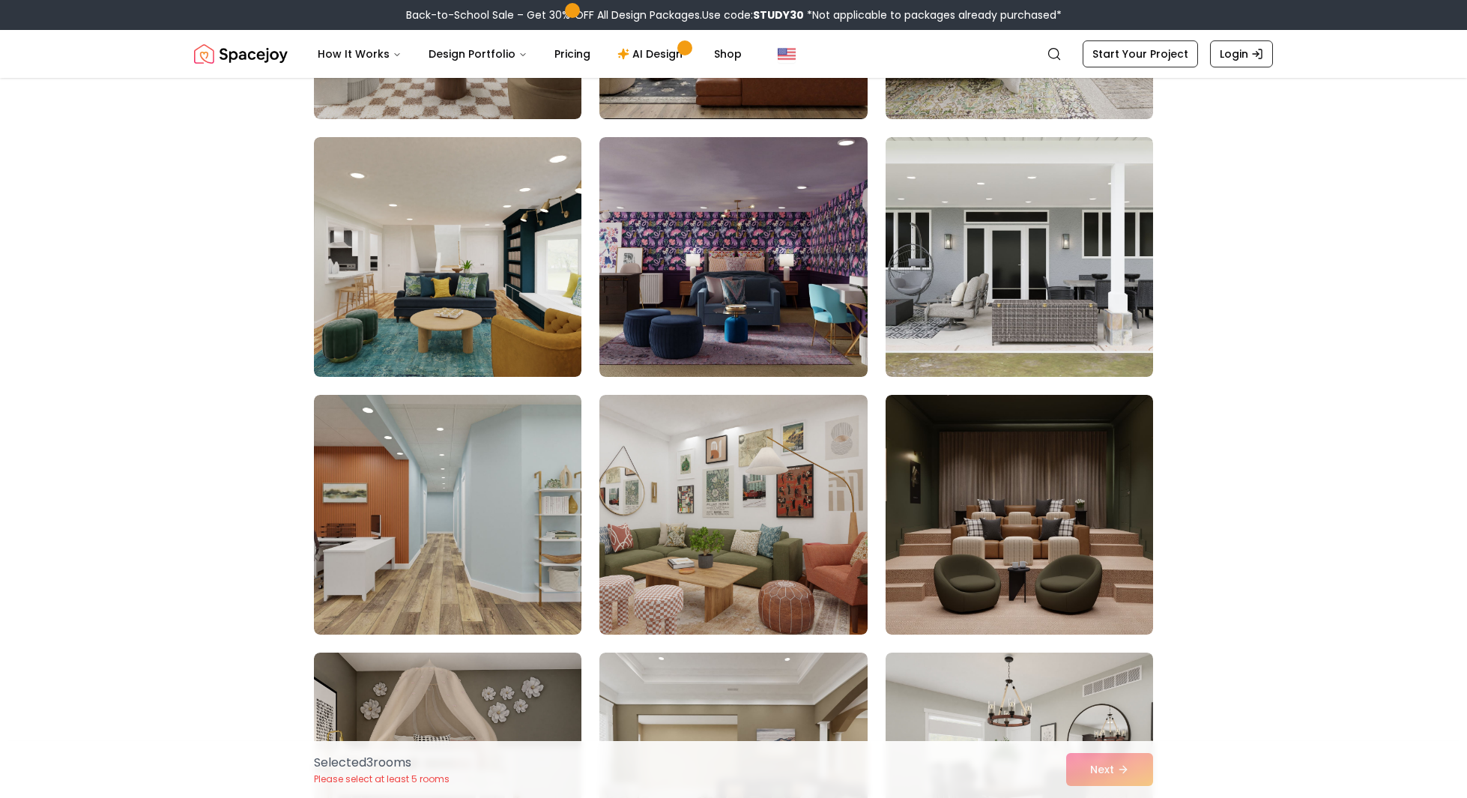
scroll to position [1621, 0]
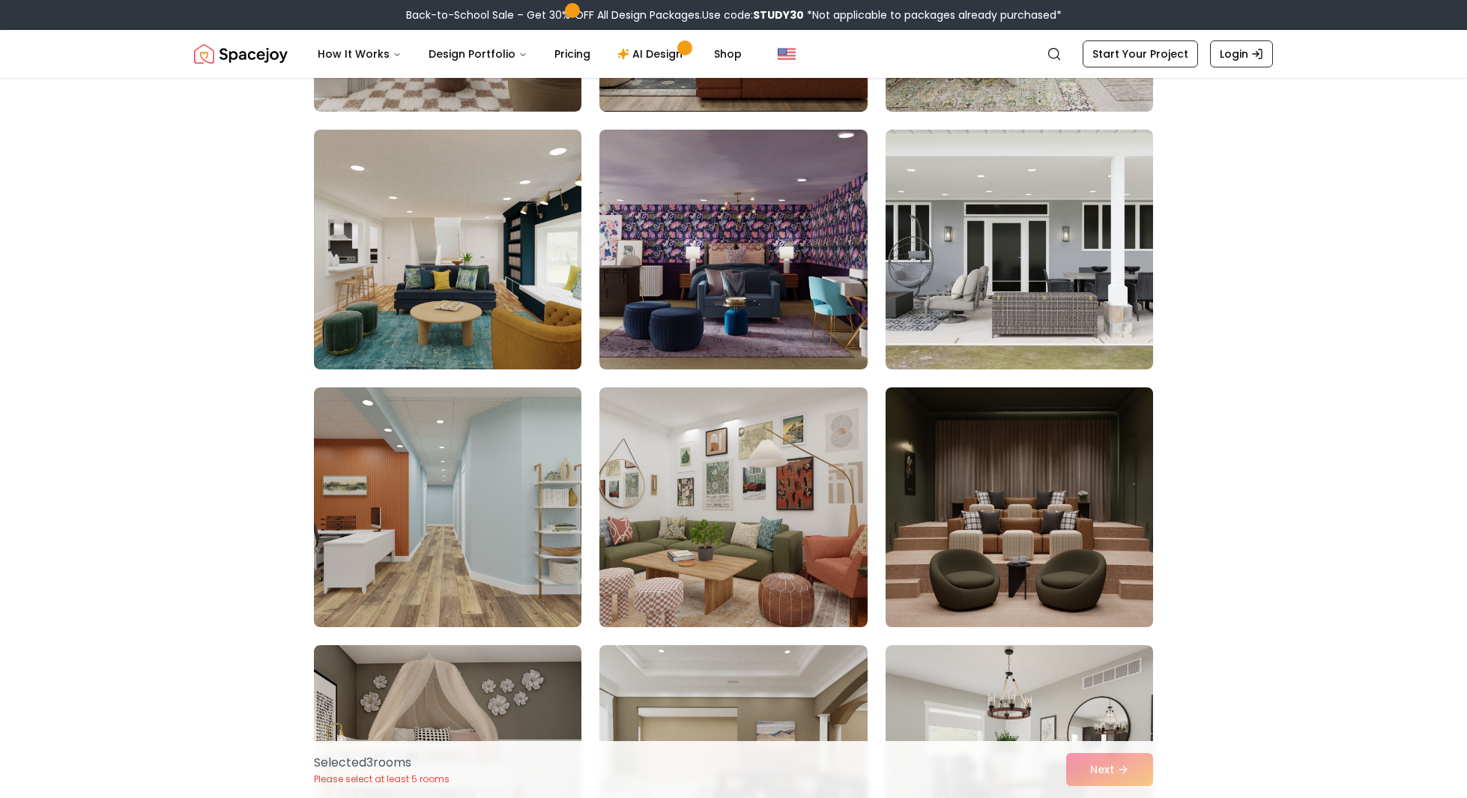
click at [1098, 503] on img at bounding box center [1019, 507] width 281 height 252
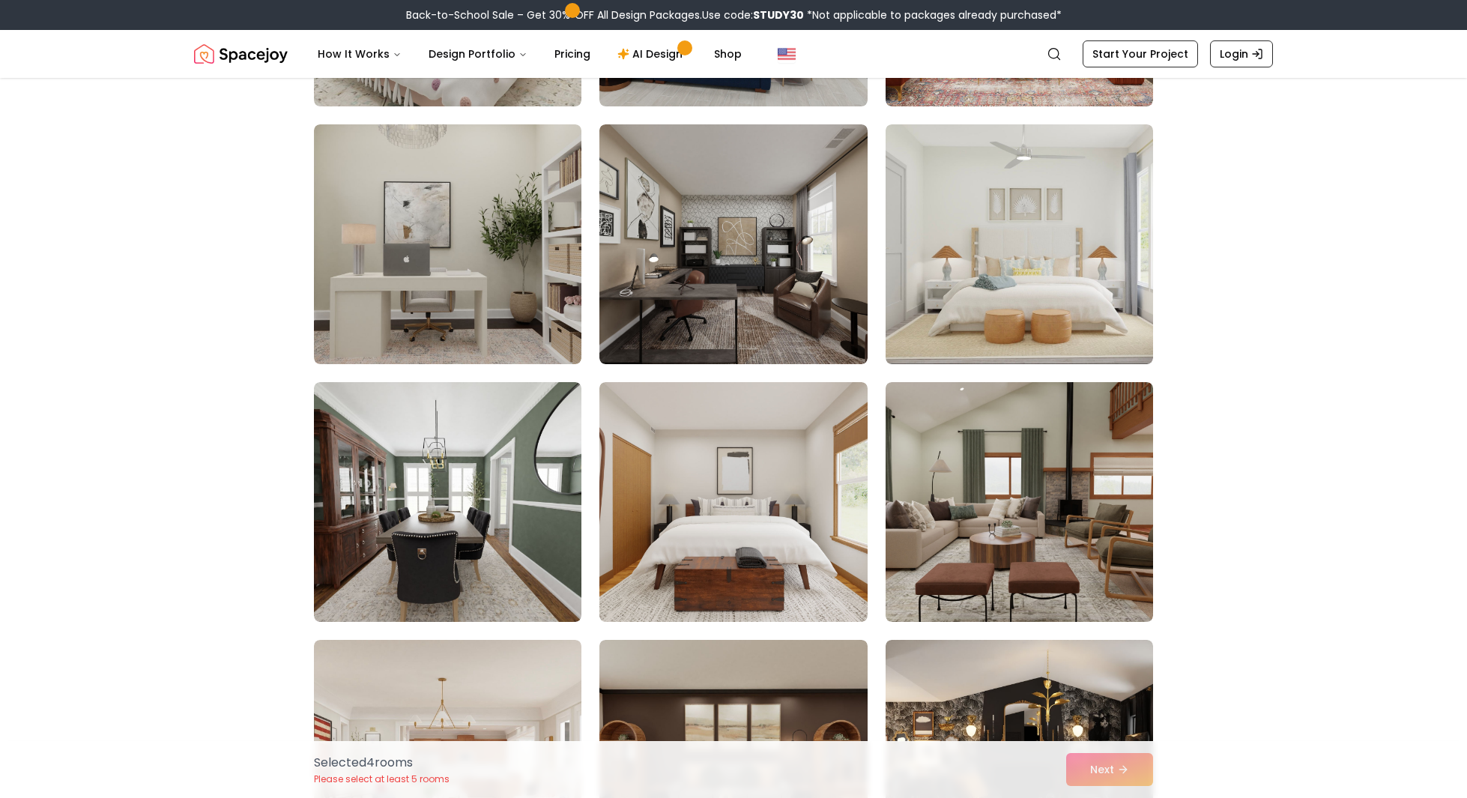
scroll to position [4475, 0]
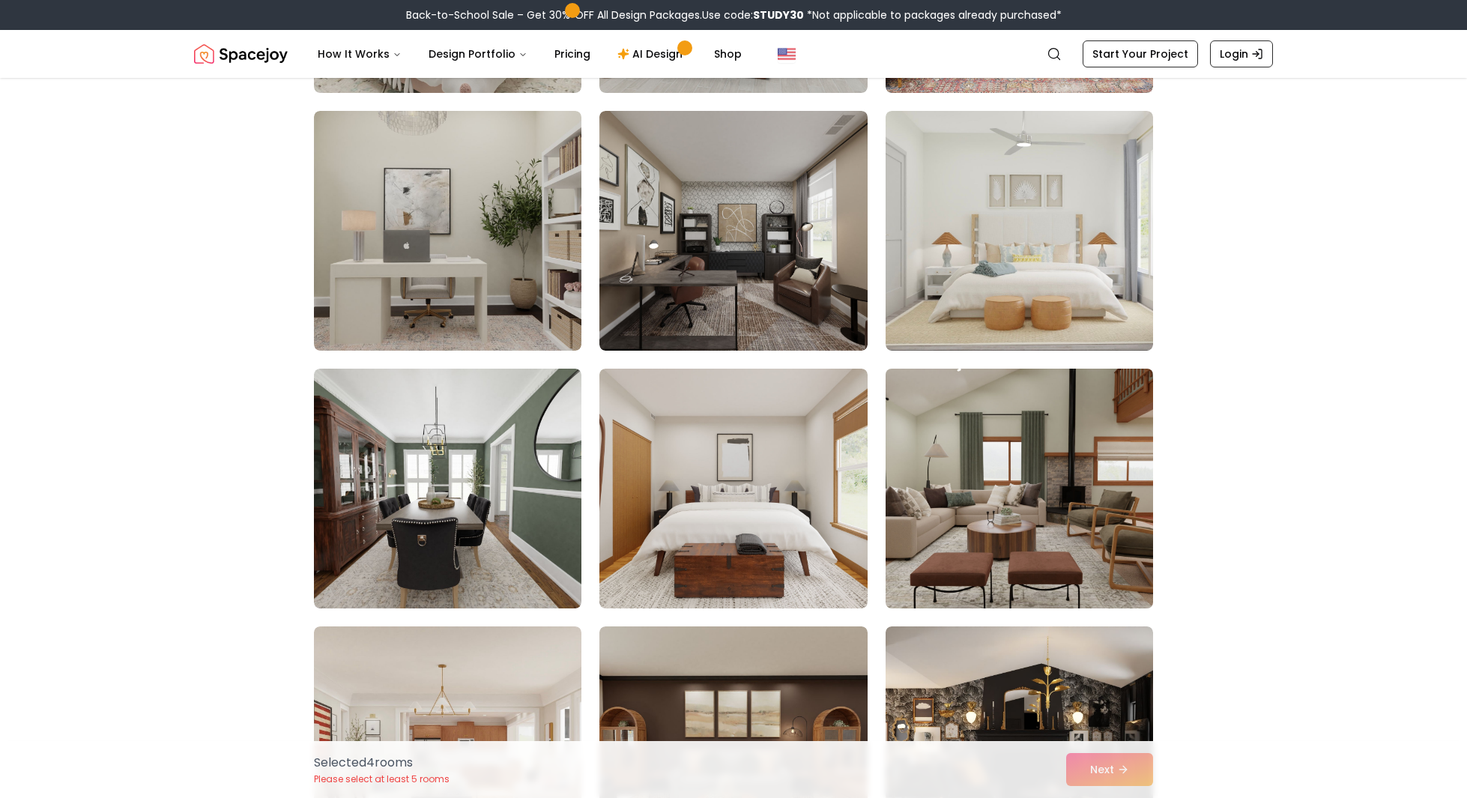
click at [1119, 548] on img at bounding box center [1019, 489] width 281 height 252
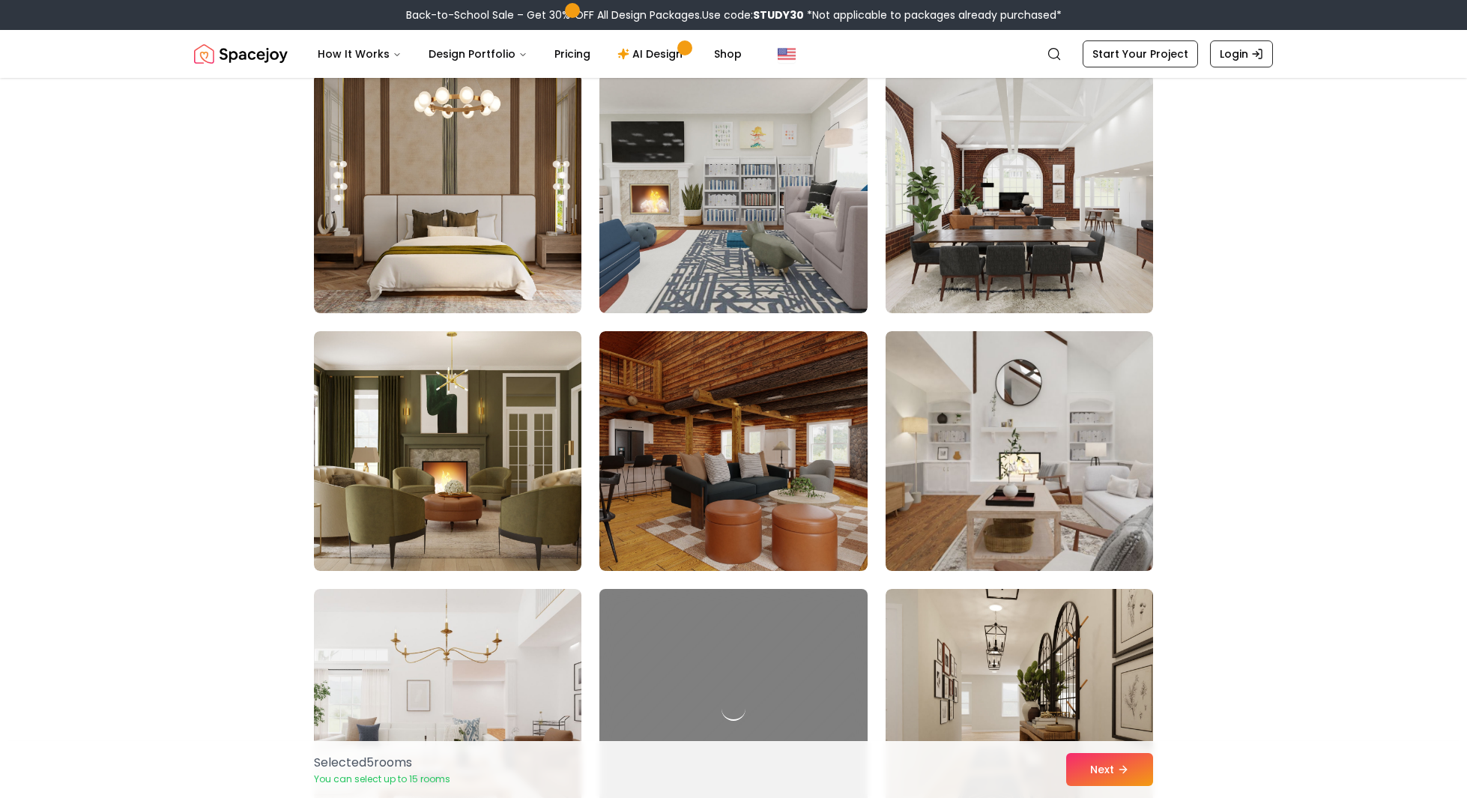
scroll to position [6050, 0]
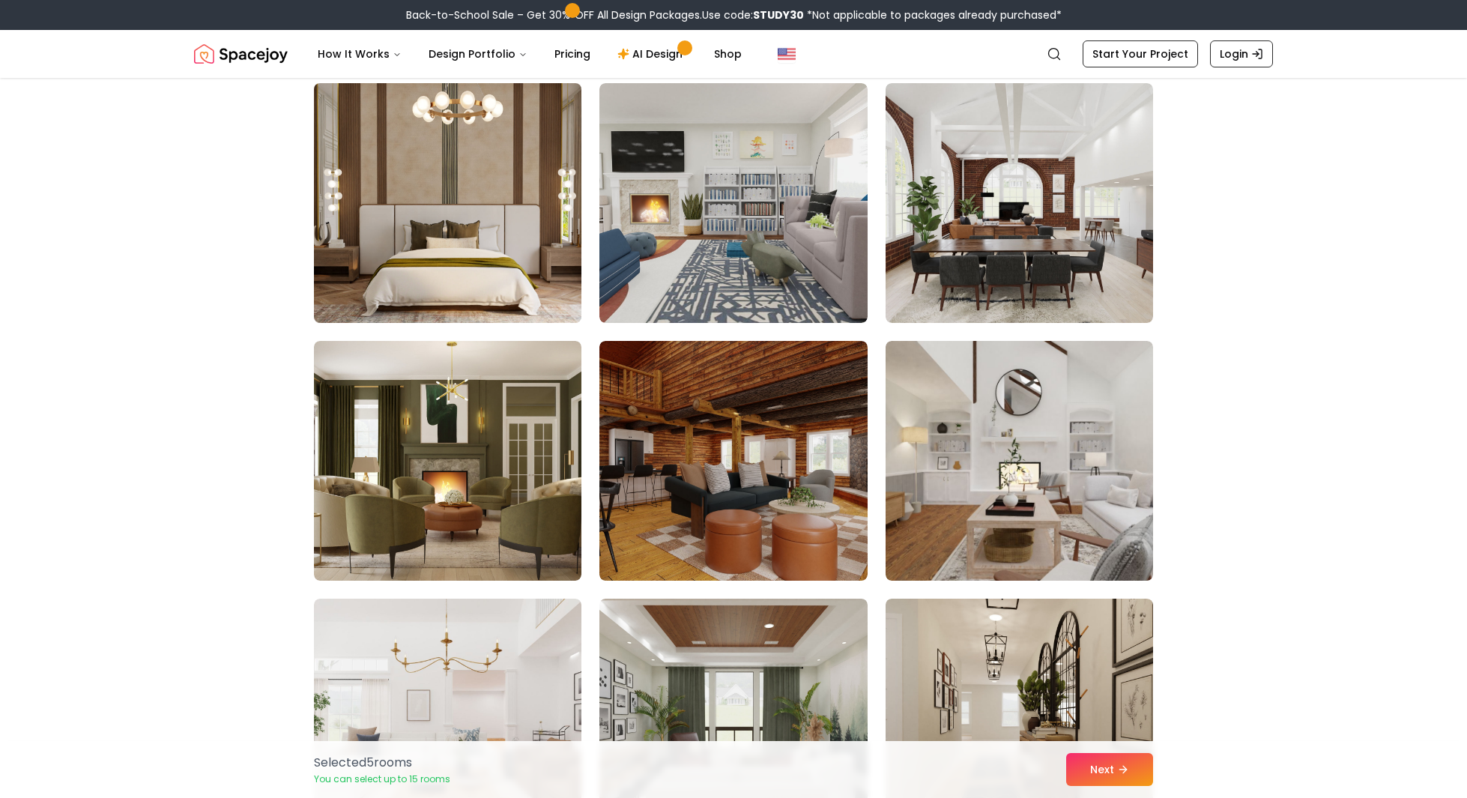
click at [522, 159] on img at bounding box center [447, 203] width 281 height 252
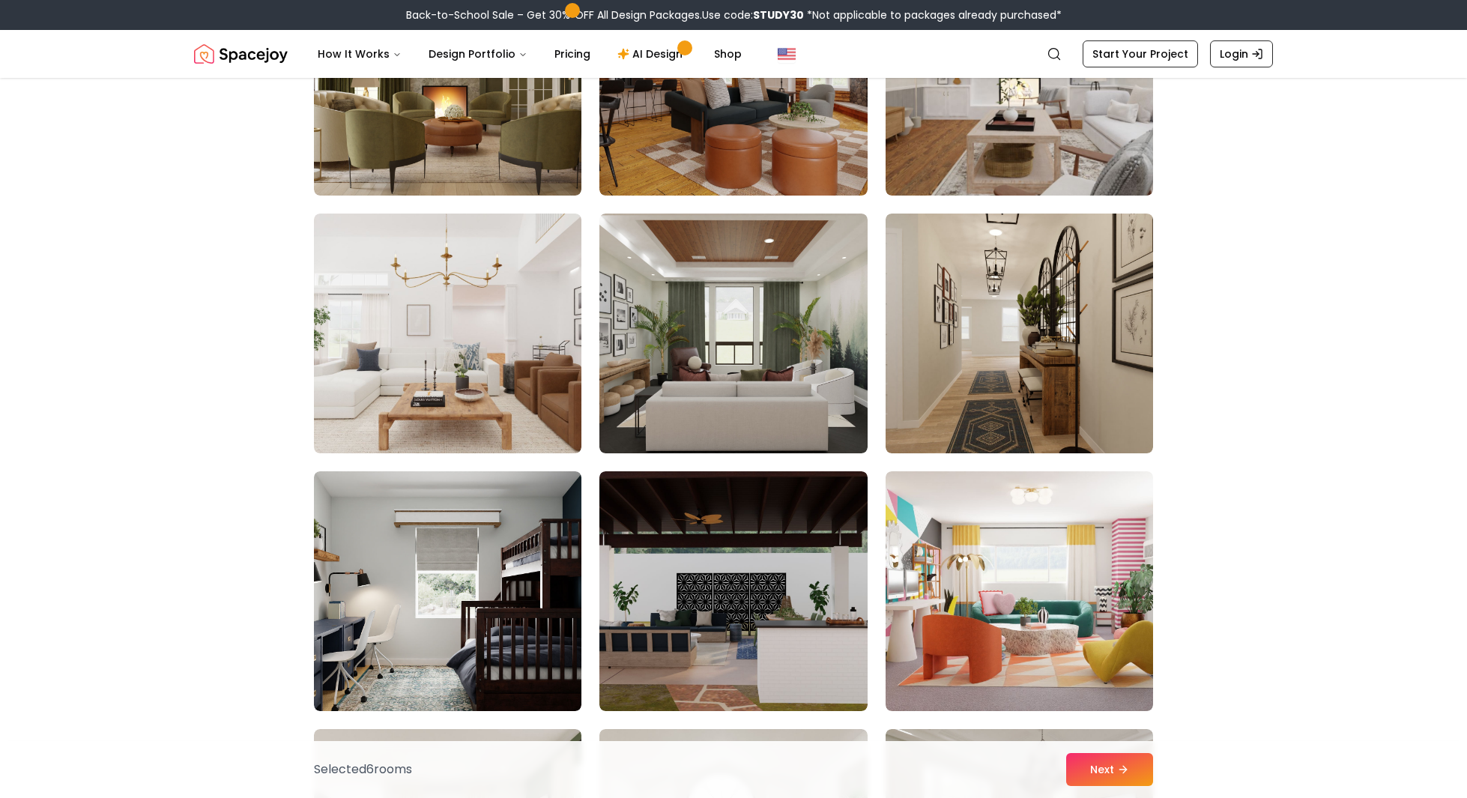
scroll to position [6437, 0]
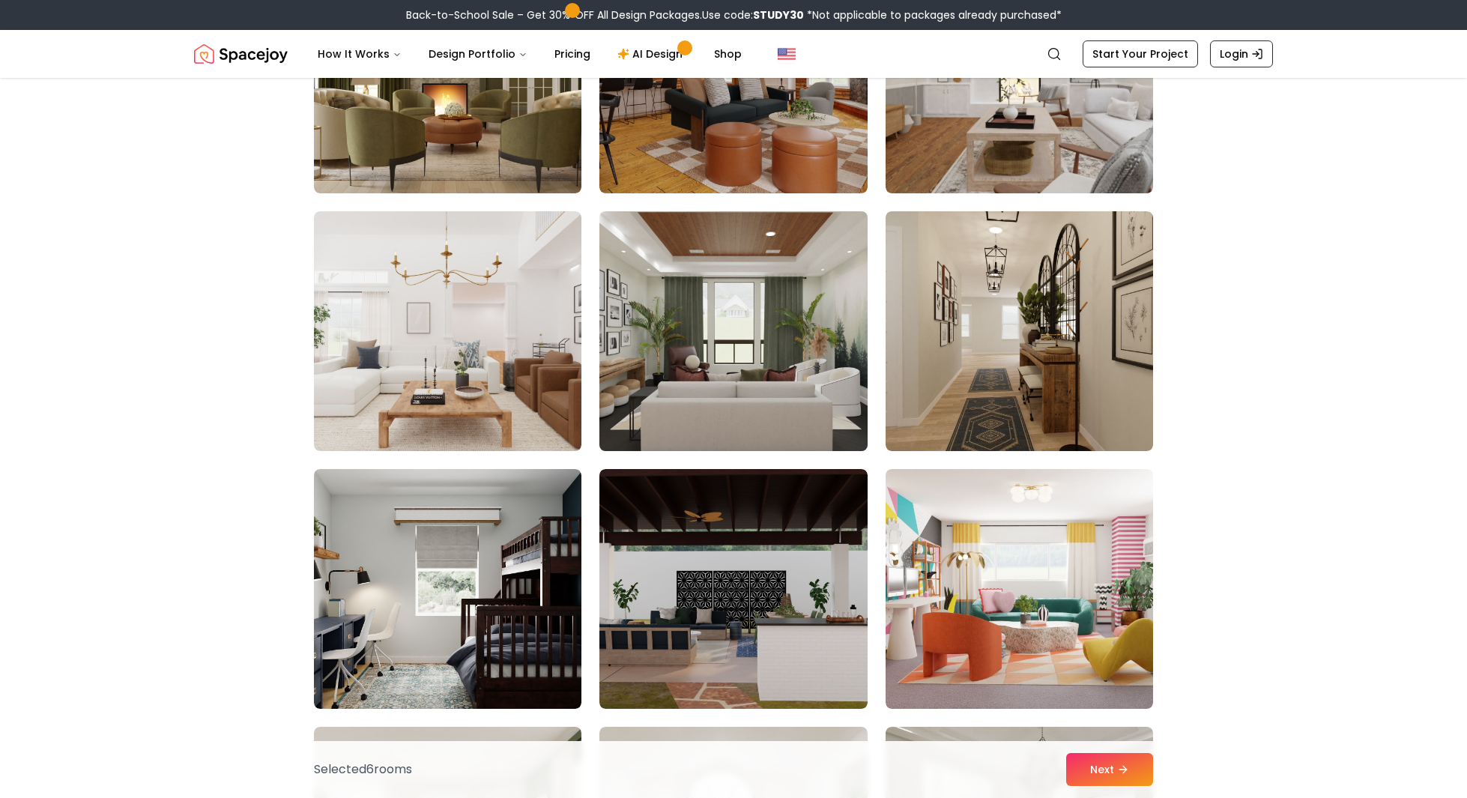
click at [712, 357] on img at bounding box center [733, 331] width 281 height 252
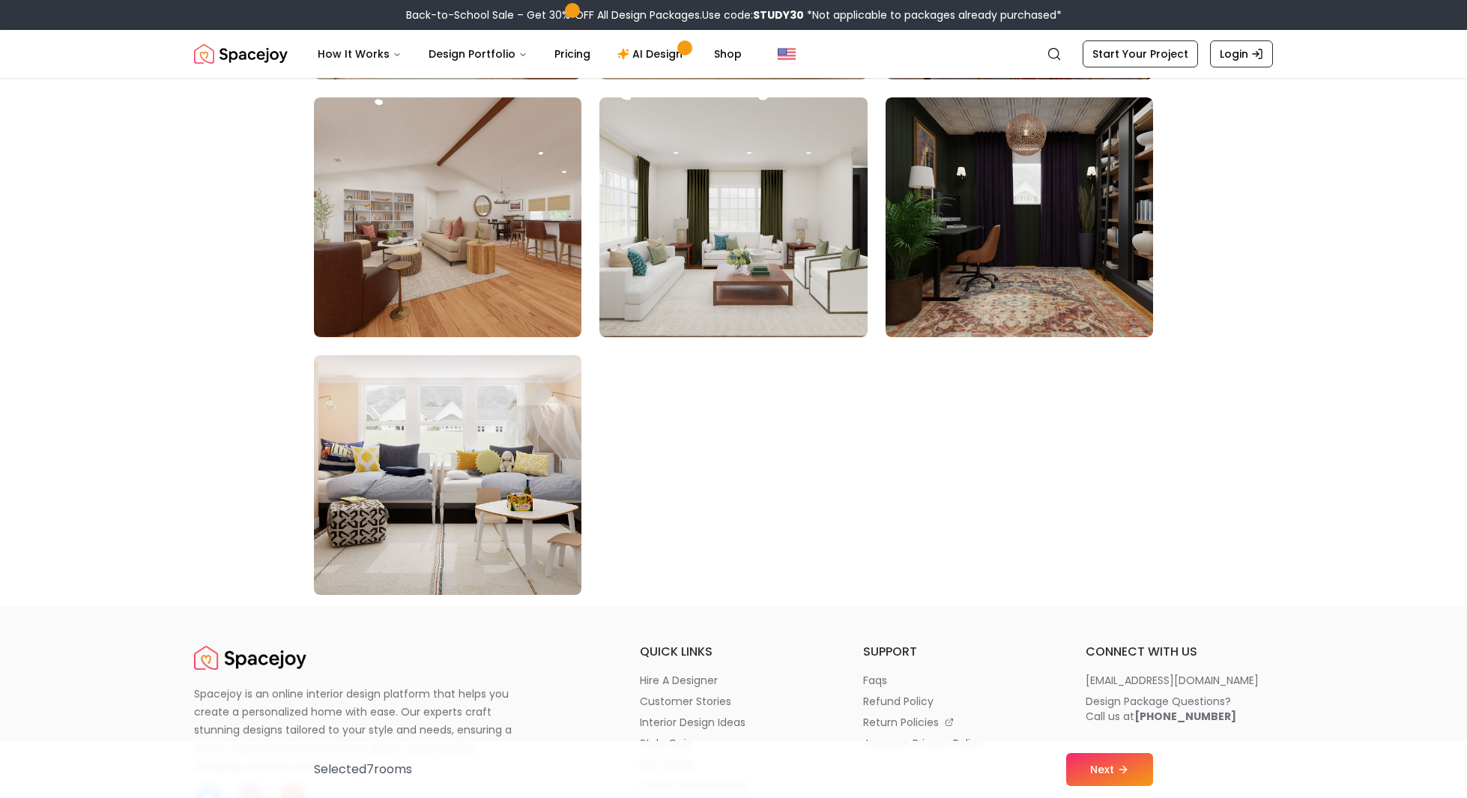
scroll to position [8334, 0]
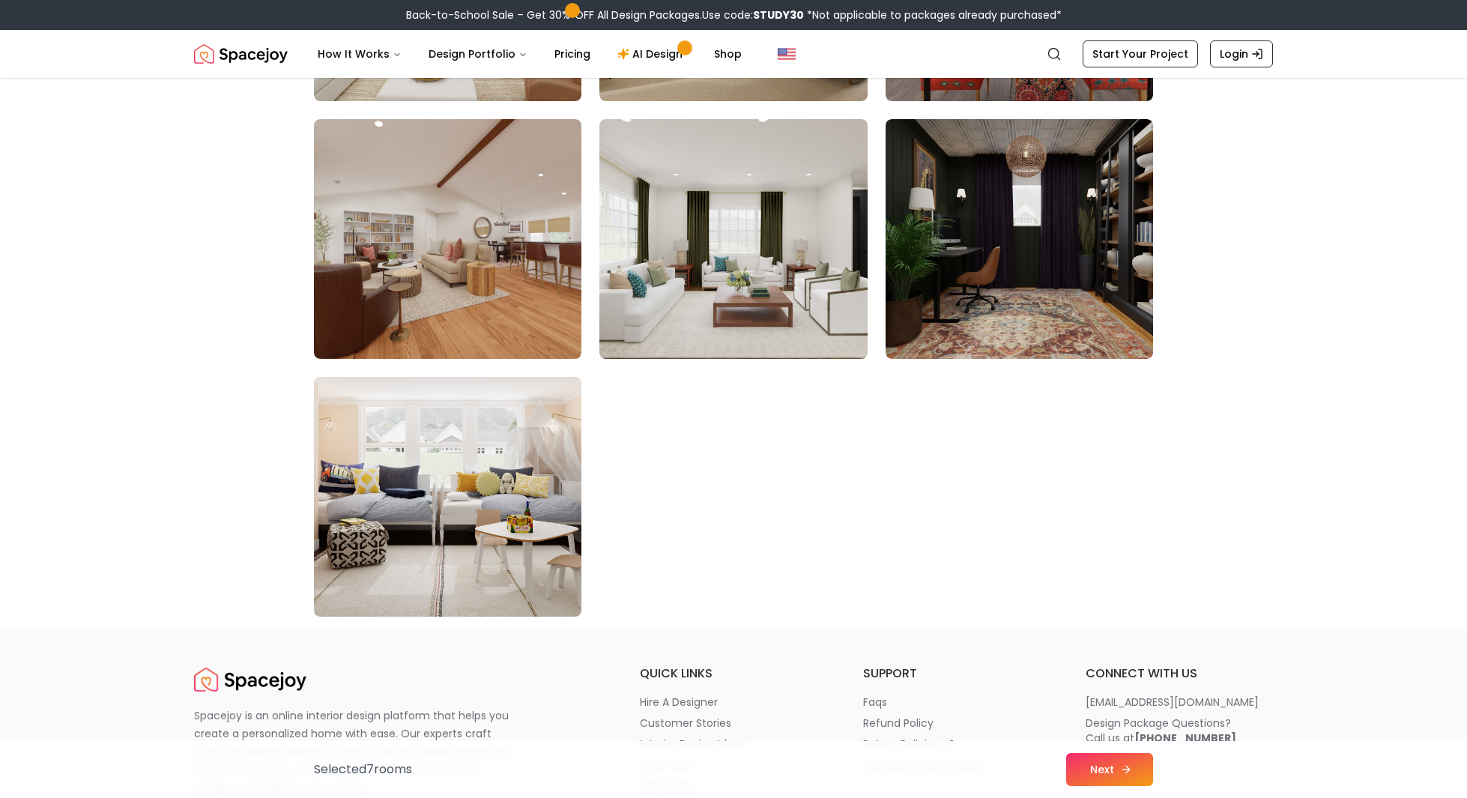
click at [1098, 779] on button "Next" at bounding box center [1109, 769] width 87 height 33
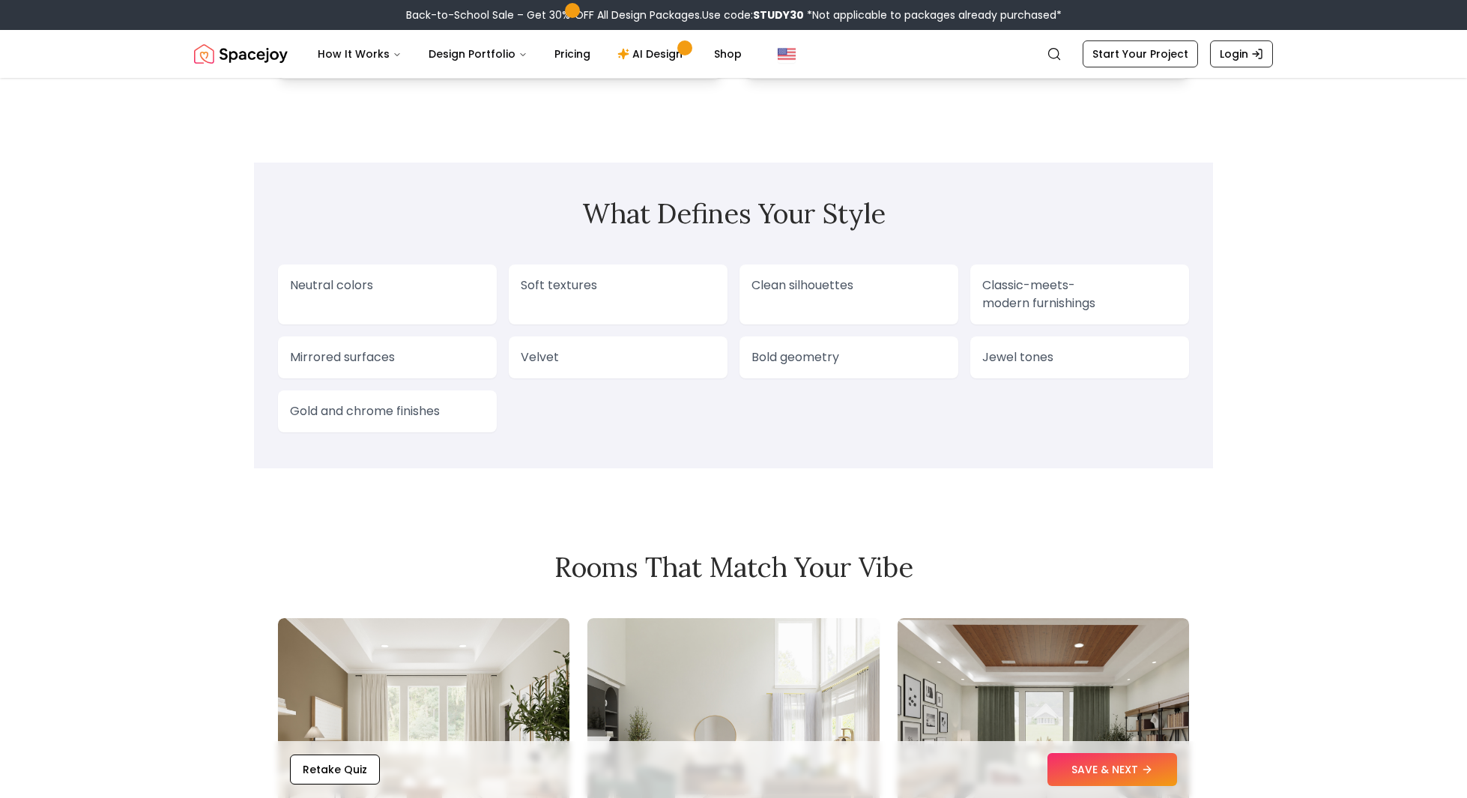
scroll to position [1052, 0]
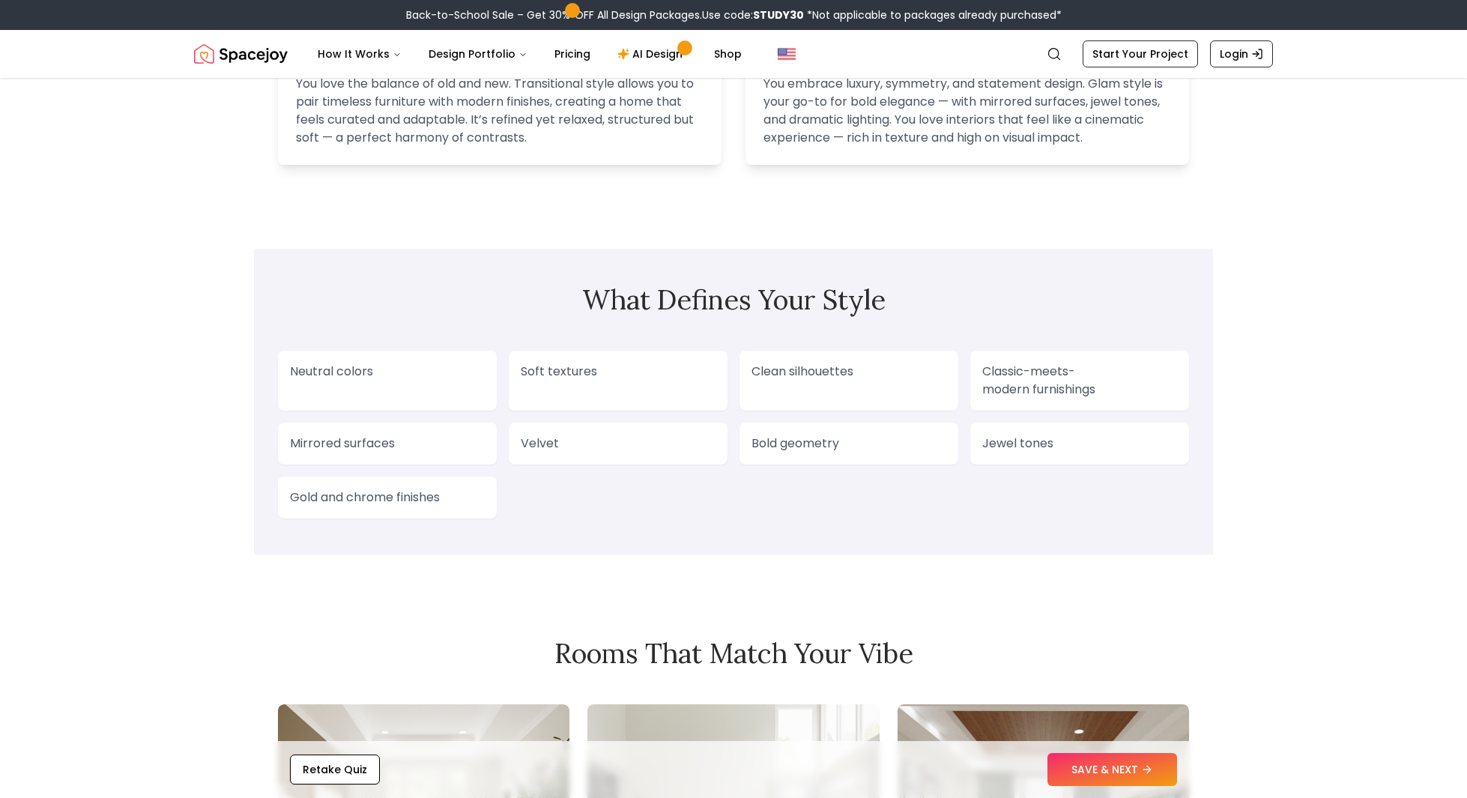
click at [1368, 106] on div "Your Signature Style Is... " Transitional meets Art Deco / Glam " You love the …" at bounding box center [733, 244] width 1467 height 2437
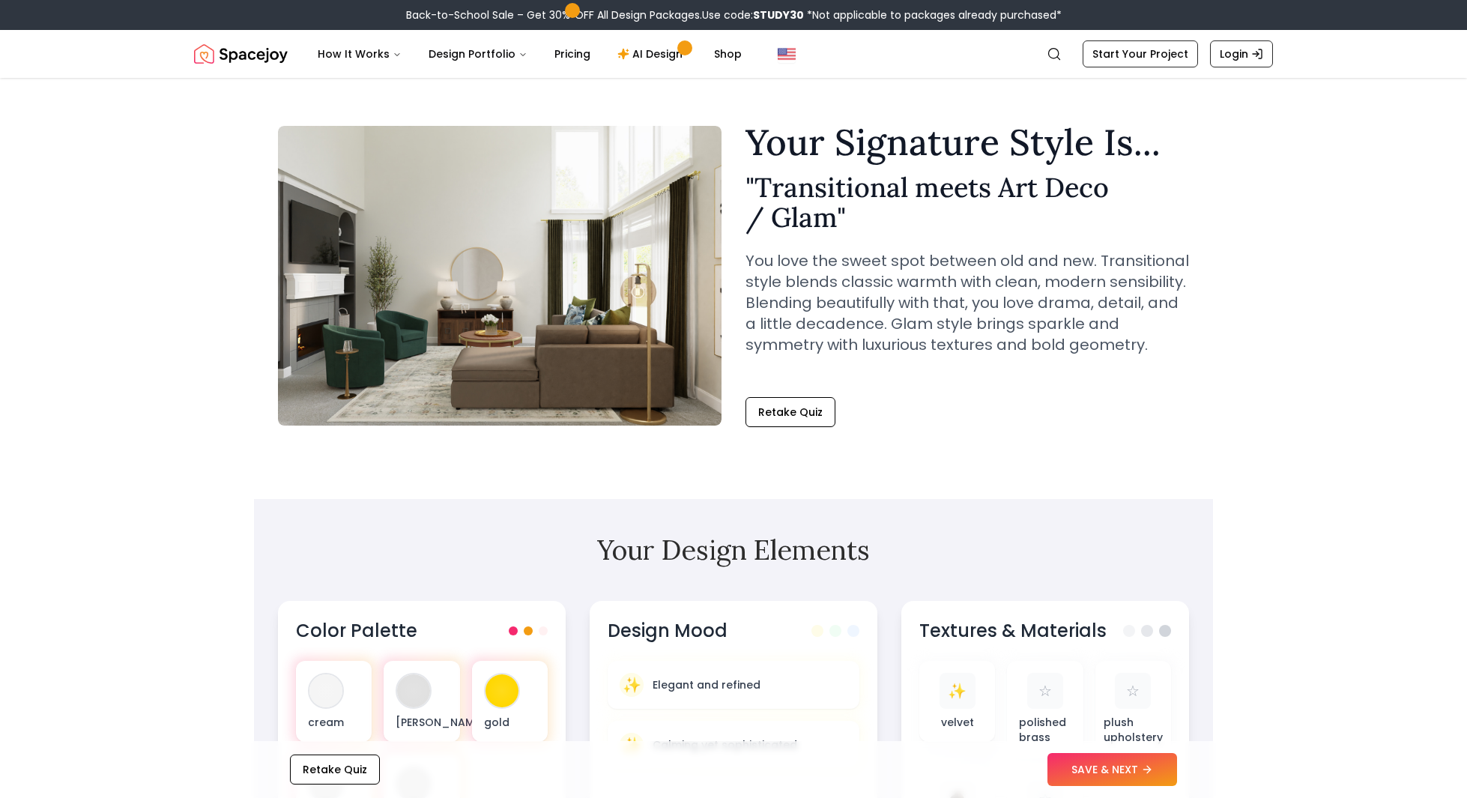
scroll to position [0, 0]
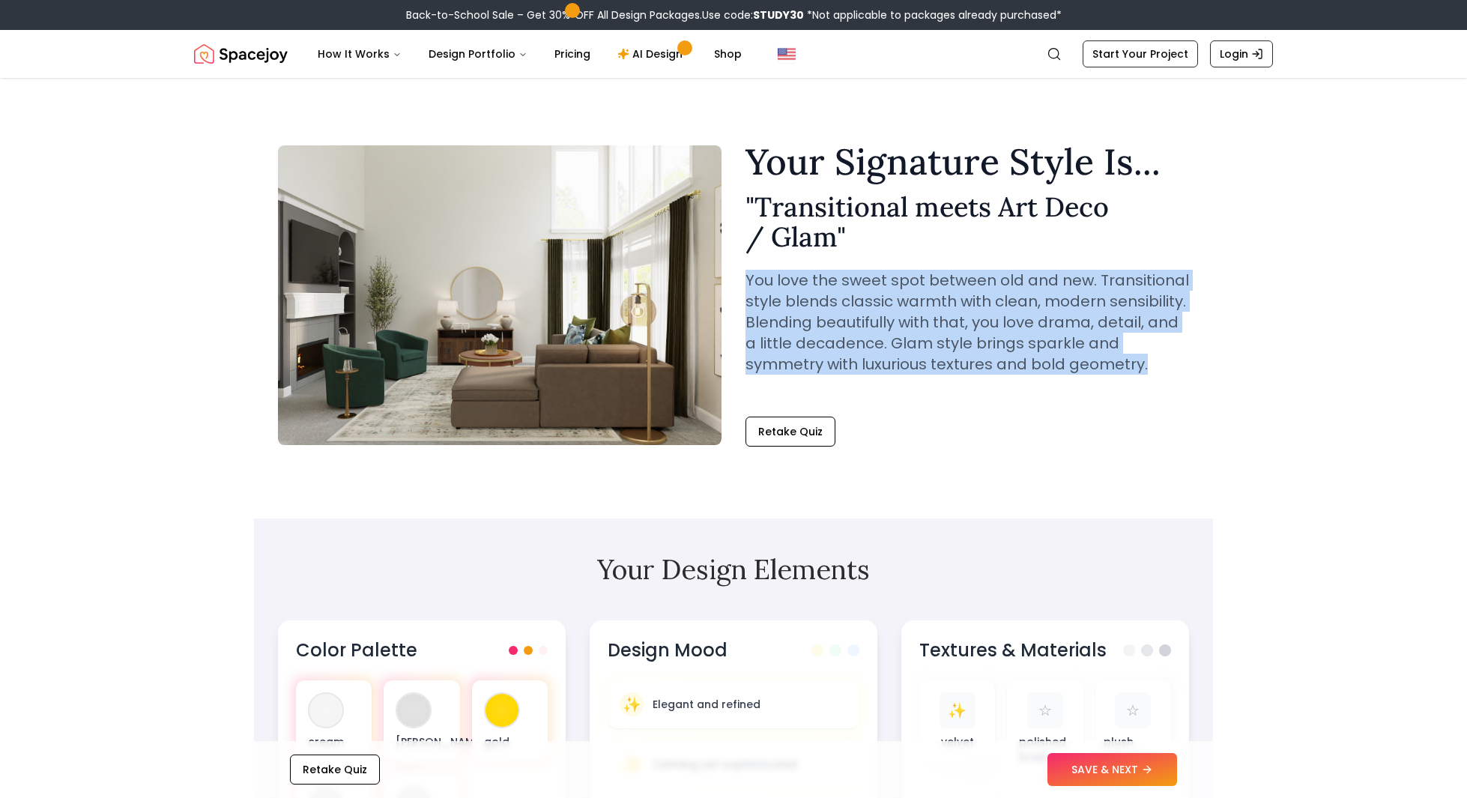
drag, startPoint x: 1066, startPoint y: 363, endPoint x: 737, endPoint y: 286, distance: 337.9
click at [737, 286] on div "Your Signature Style Is... " Transitional meets Art Deco / Glam " You love the …" at bounding box center [733, 295] width 911 height 303
copy p "You love the sweet spot between old and new. Transitional style blends classic …"
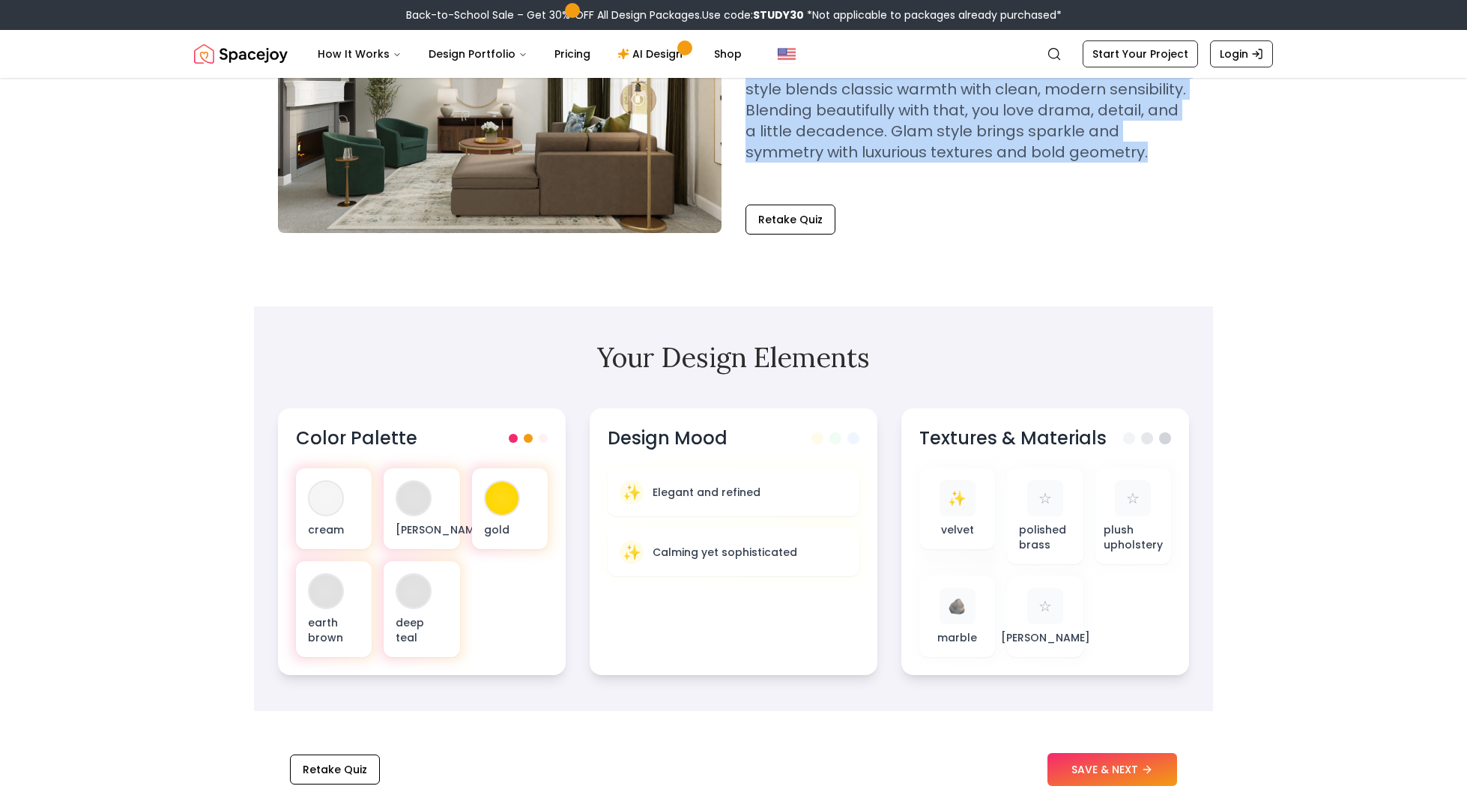
scroll to position [468, 0]
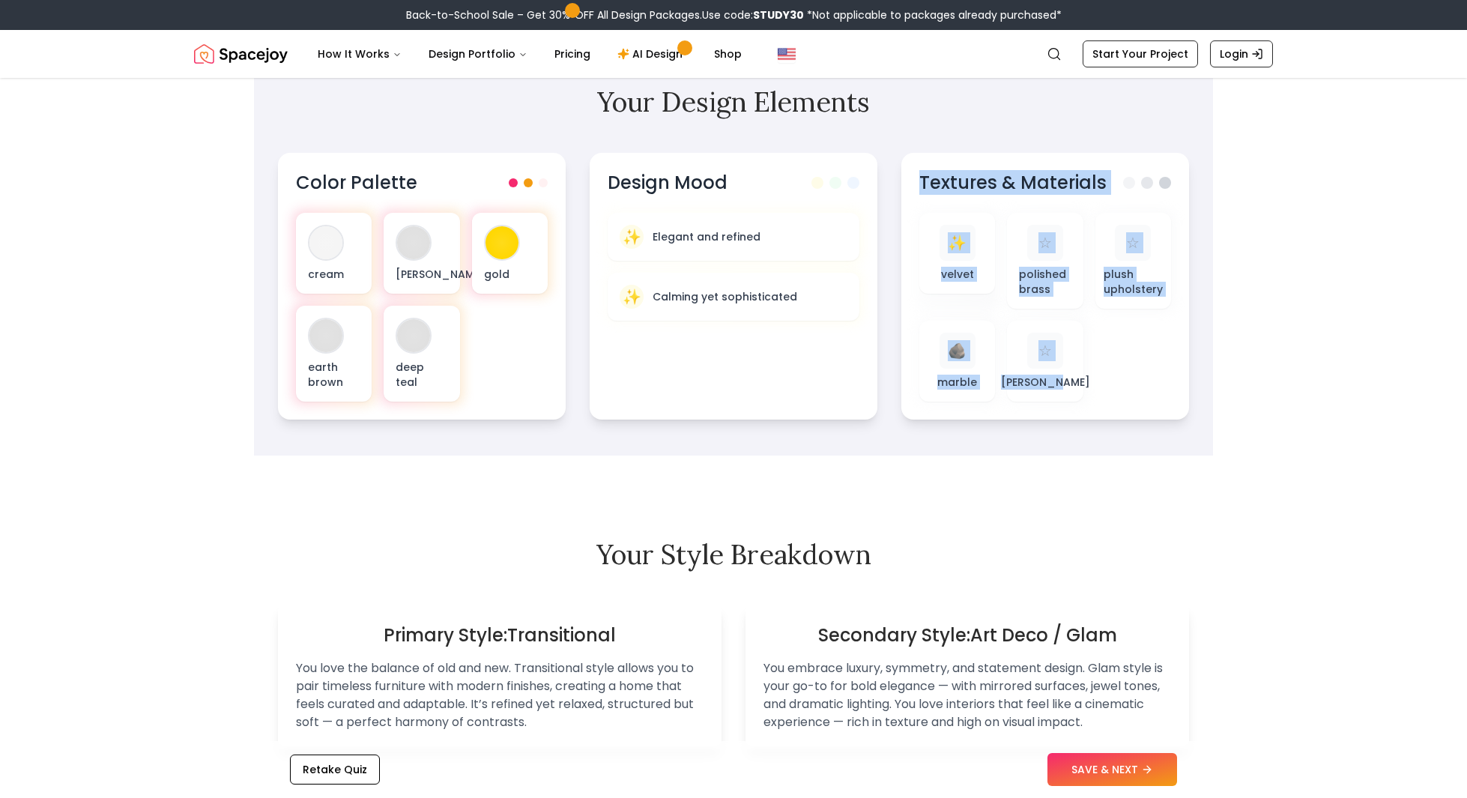
drag, startPoint x: 905, startPoint y: 180, endPoint x: 1108, endPoint y: 459, distance: 345.1
click at [1108, 456] on section "Your Design Elements Color Palette cream [PERSON_NAME] gold earth brown deep te…" at bounding box center [733, 253] width 959 height 405
copy div "Textures & Materials ✨ velvet ☆ polished brass ☆ plush upholstery 🪨 marble ☆ [P…"
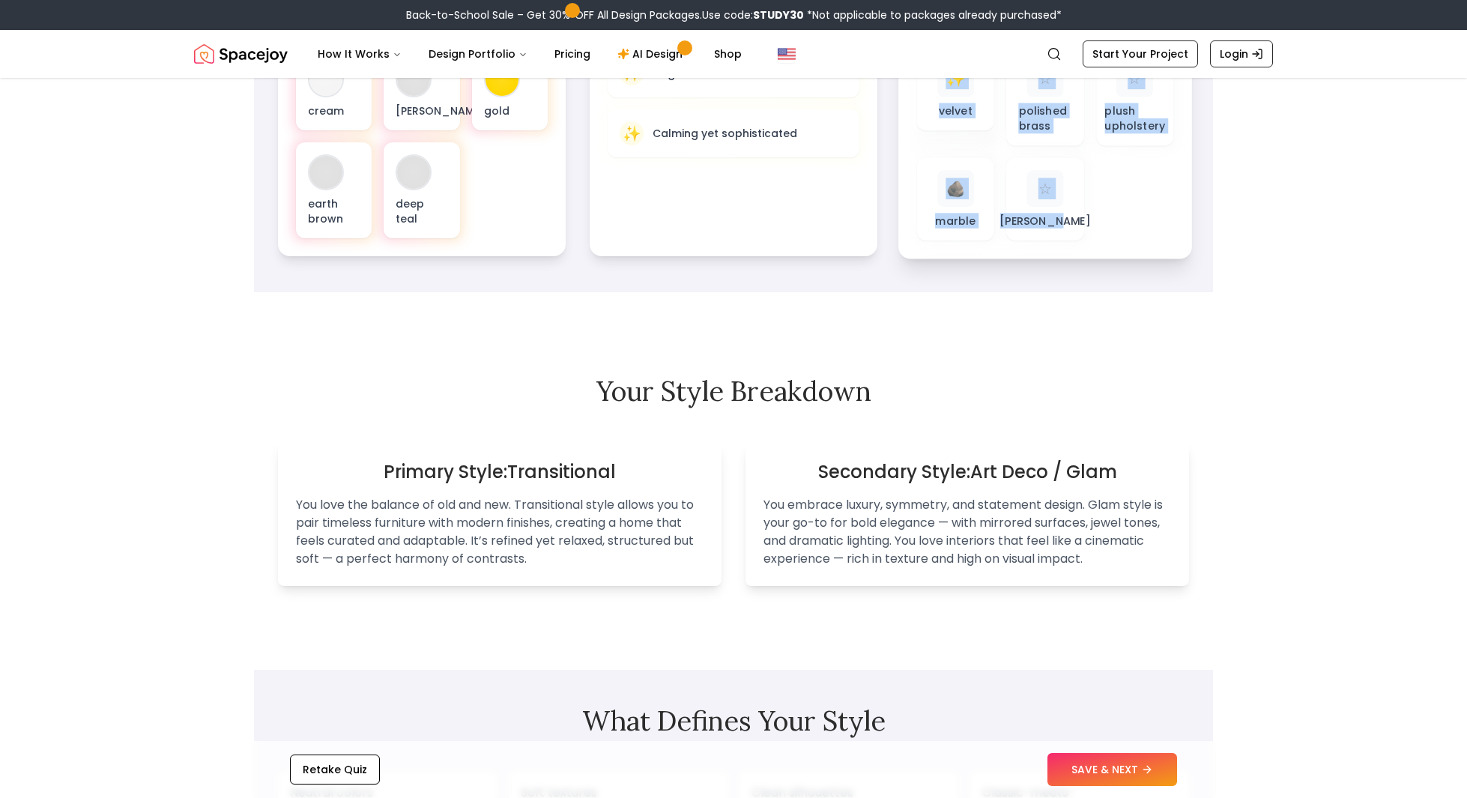
scroll to position [632, 0]
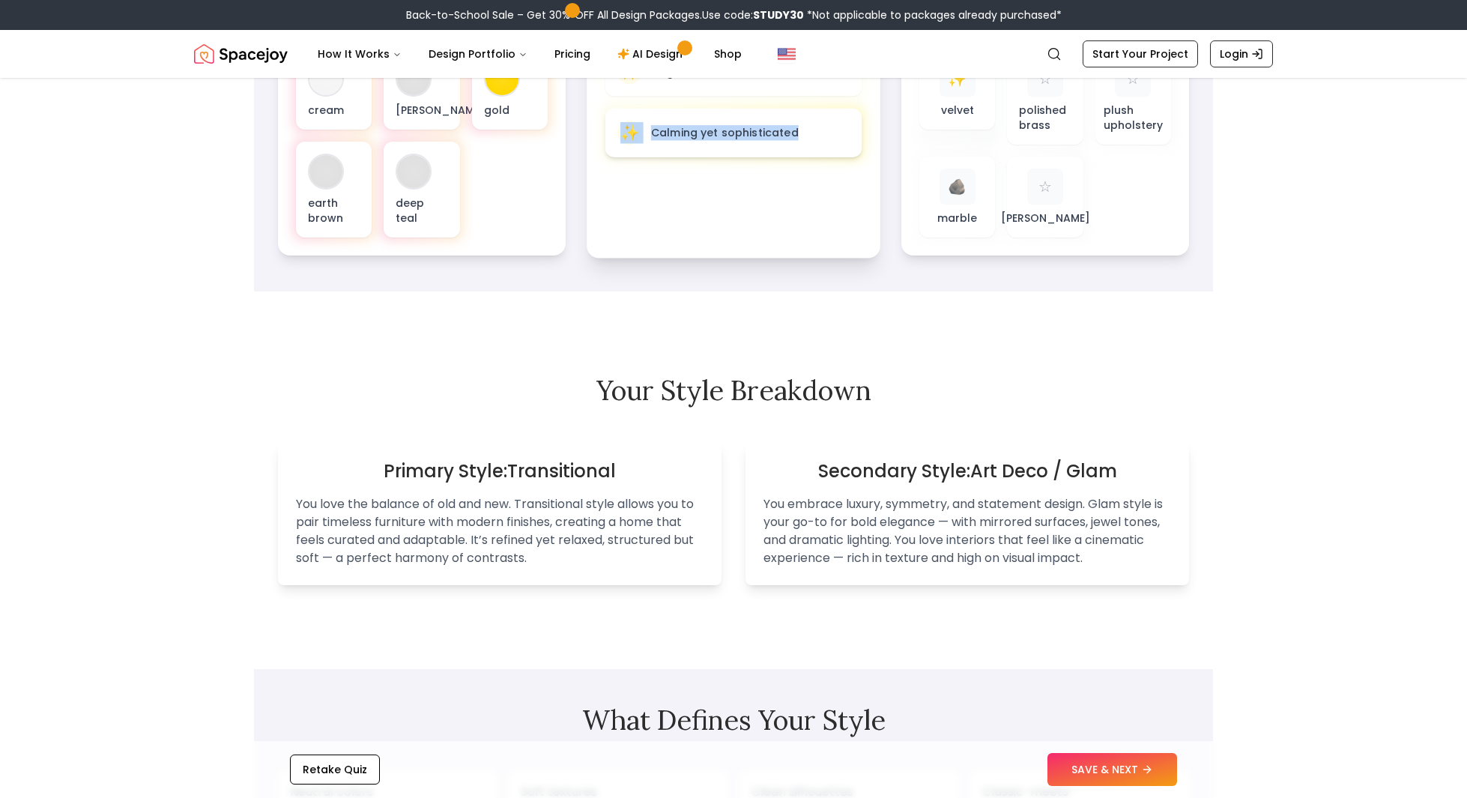
drag, startPoint x: 799, startPoint y: 136, endPoint x: 615, endPoint y: 136, distance: 183.6
click at [615, 136] on div "✨ Calming yet sophisticated" at bounding box center [733, 133] width 257 height 49
copy div "✨ Calming yet sophisticated"
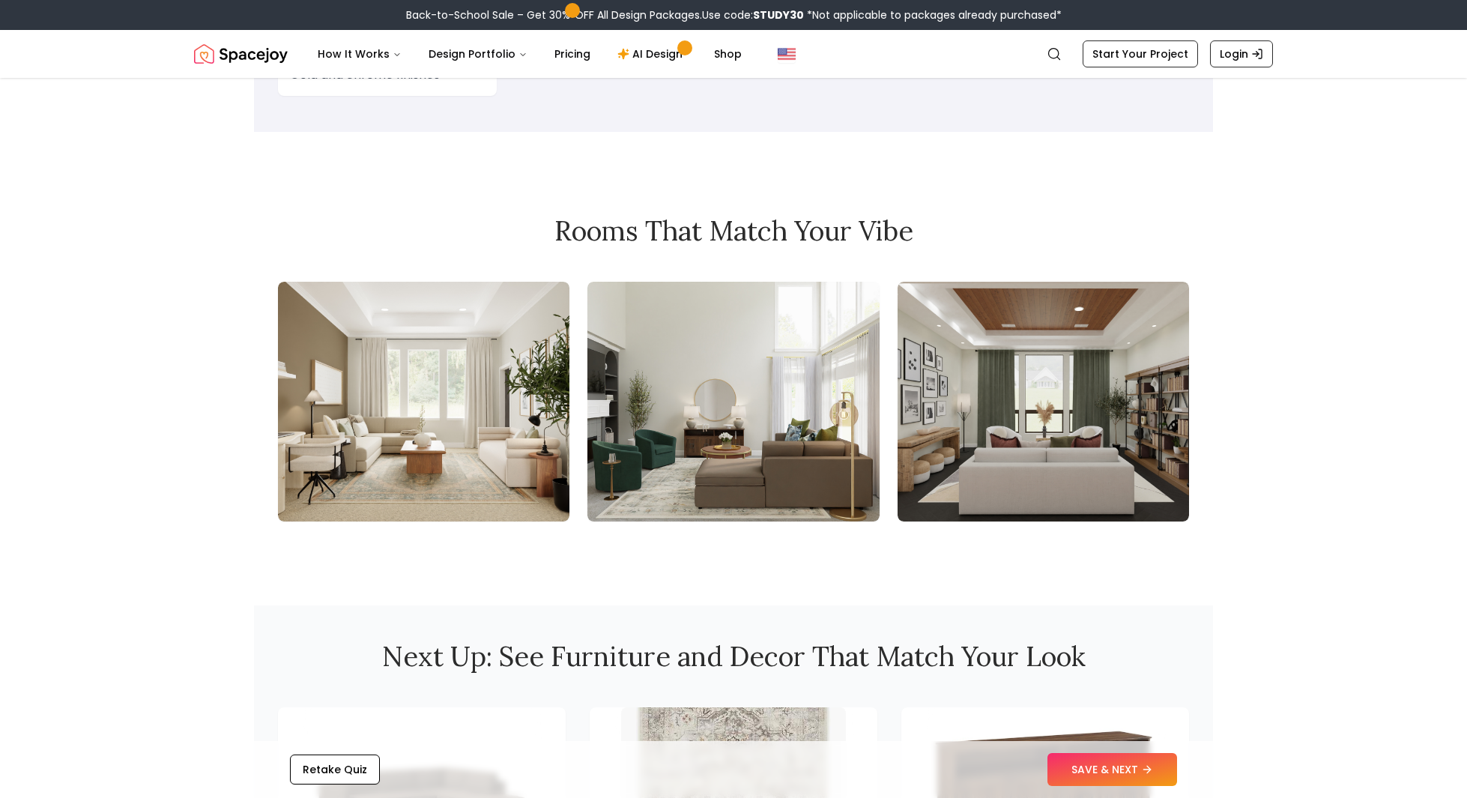
scroll to position [1445, 0]
